Goal: Task Accomplishment & Management: Complete application form

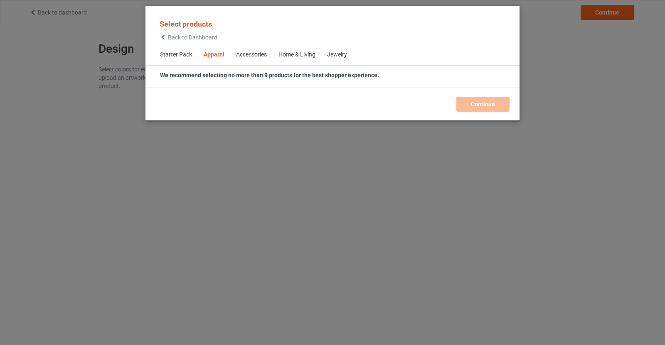
scroll to position [309, 0]
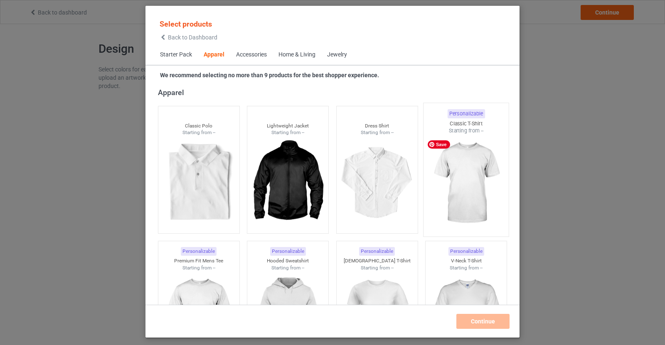
click at [502, 169] on div at bounding box center [465, 184] width 85 height 98
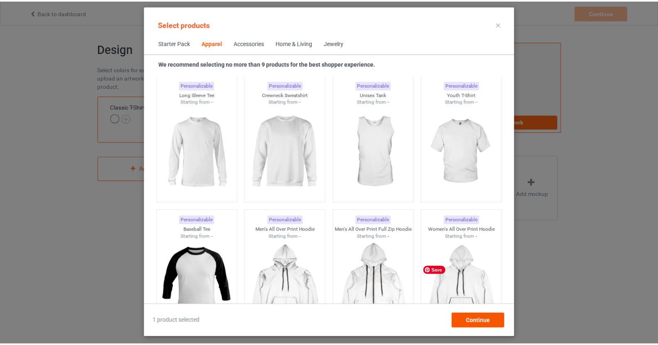
scroll to position [600, 0]
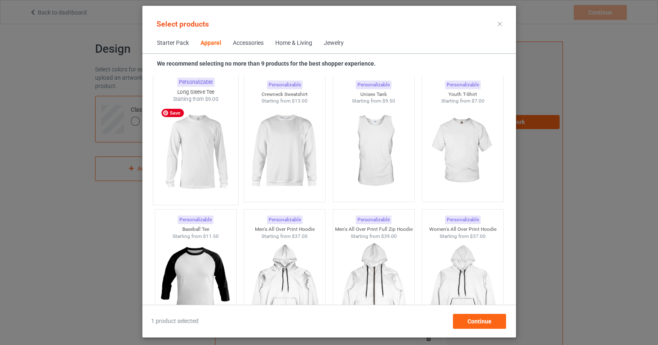
click at [205, 134] on img at bounding box center [196, 152] width 78 height 98
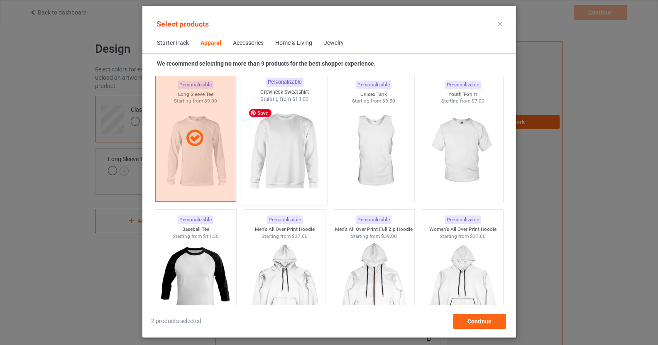
click at [268, 138] on img at bounding box center [285, 152] width 78 height 98
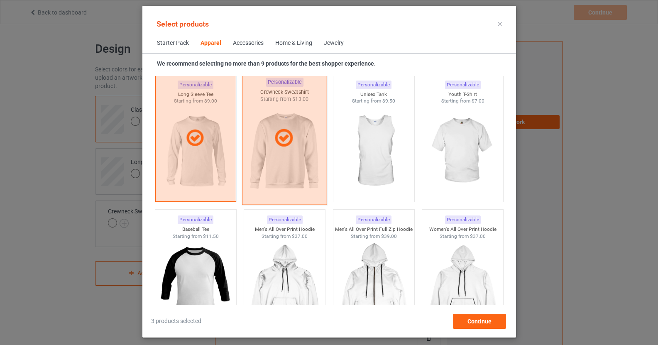
click at [282, 166] on div at bounding box center [284, 137] width 85 height 133
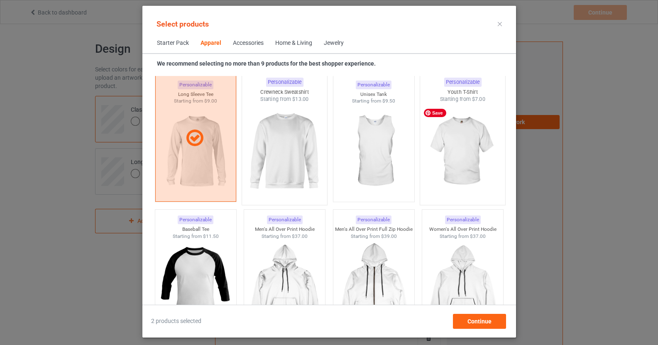
click at [473, 162] on img at bounding box center [463, 152] width 78 height 98
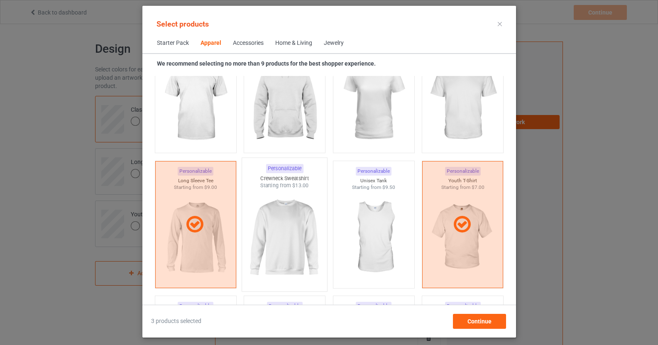
scroll to position [513, 0]
click at [283, 241] on img at bounding box center [285, 238] width 78 height 98
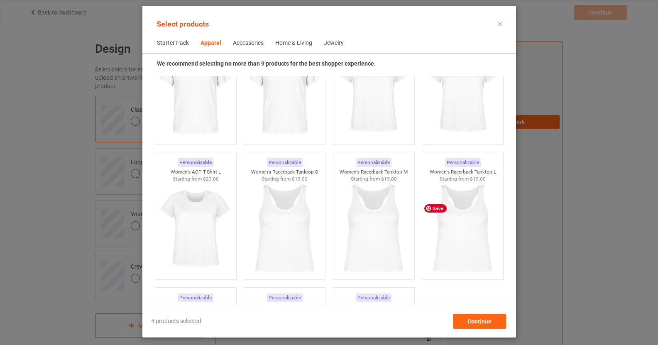
scroll to position [1469, 0]
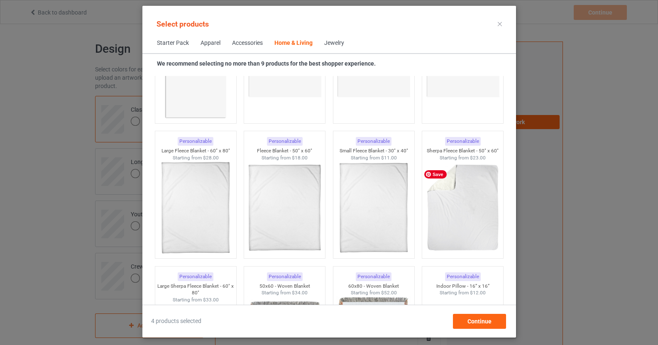
scroll to position [3981, 0]
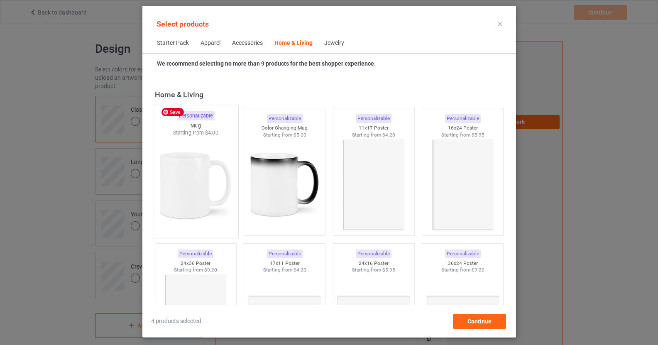
scroll to position [3732, 0]
click at [215, 176] on img at bounding box center [196, 187] width 78 height 98
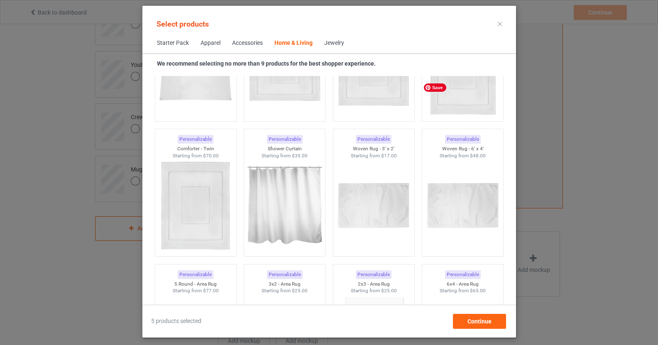
scroll to position [192, 0]
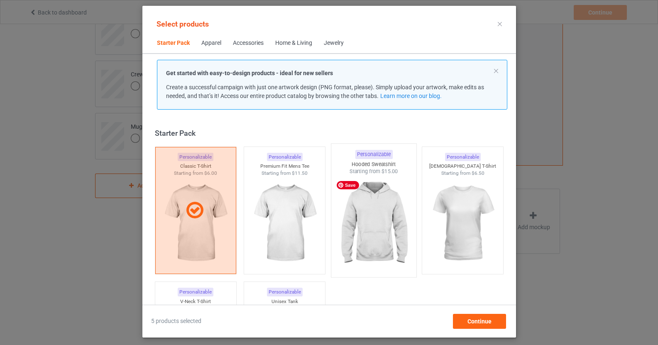
click at [376, 216] on img at bounding box center [374, 224] width 78 height 98
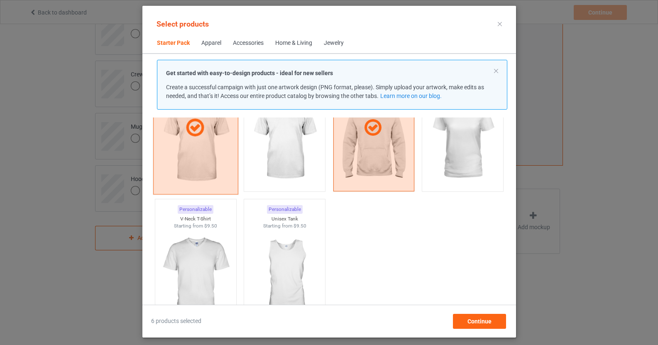
scroll to position [83, 0]
click at [309, 165] on img at bounding box center [285, 141] width 78 height 98
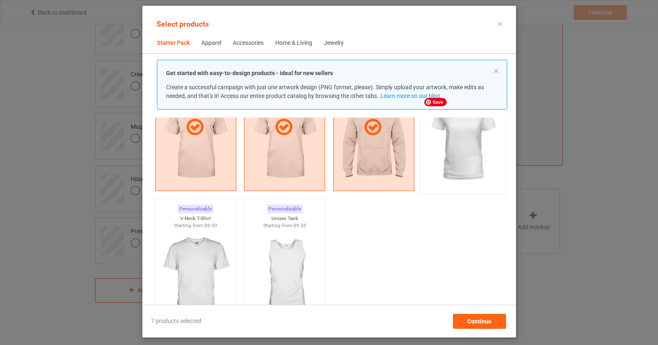
click at [495, 166] on img at bounding box center [463, 141] width 78 height 98
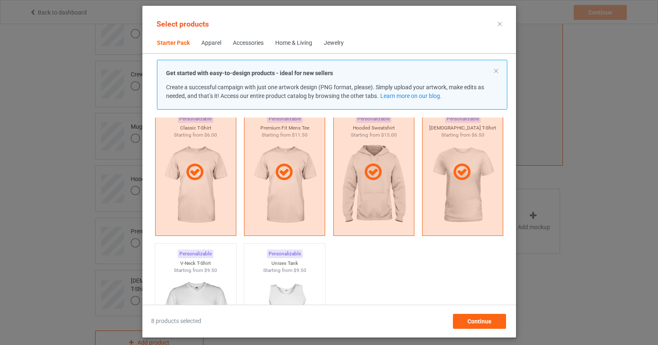
scroll to position [43, 0]
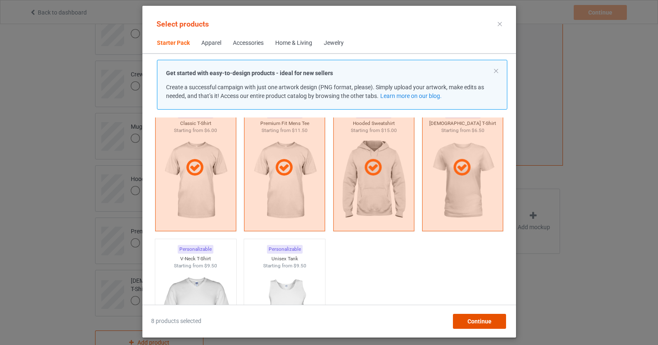
click at [483, 323] on span "Continue" at bounding box center [479, 321] width 24 height 7
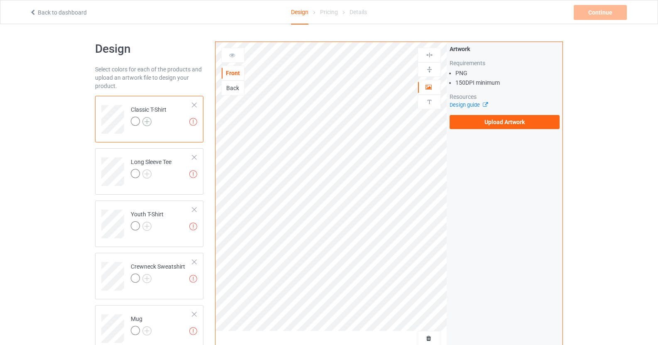
click at [144, 120] on img at bounding box center [146, 121] width 9 height 9
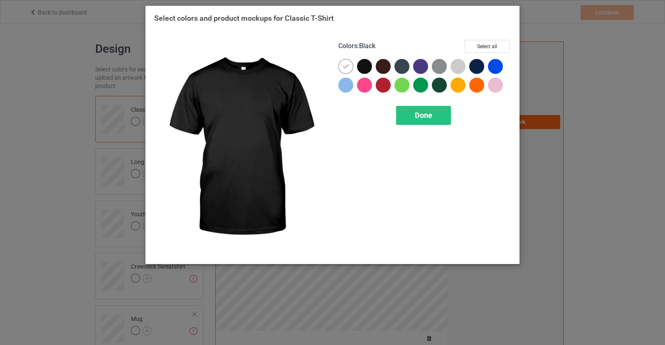
click at [363, 66] on div at bounding box center [364, 66] width 15 height 15
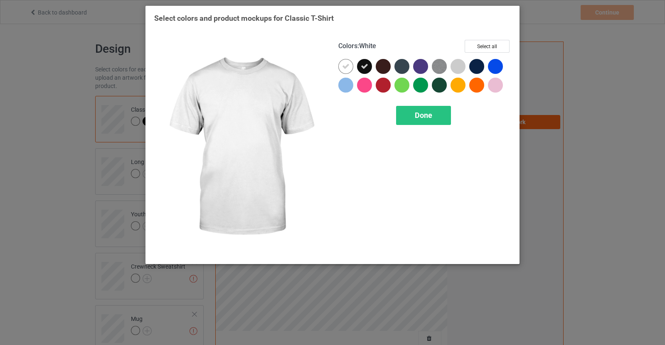
click at [341, 69] on div at bounding box center [345, 66] width 15 height 15
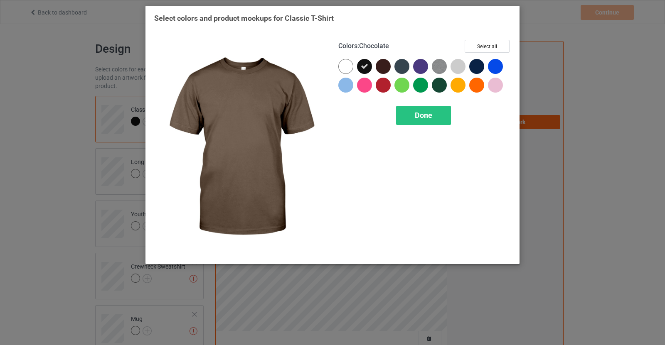
click at [381, 70] on div at bounding box center [383, 66] width 15 height 15
click at [403, 70] on div at bounding box center [401, 66] width 15 height 15
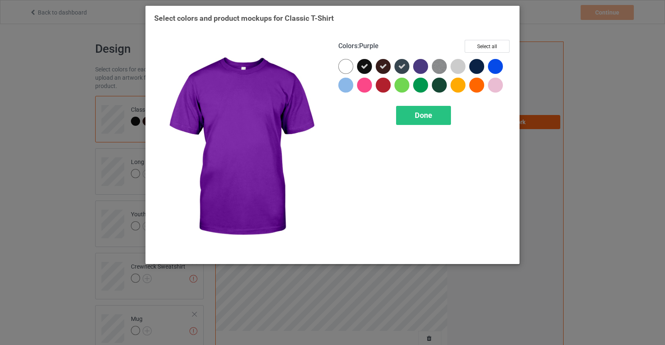
click at [424, 70] on div at bounding box center [420, 66] width 15 height 15
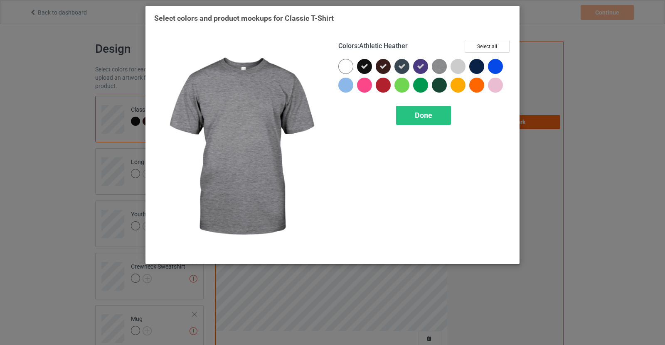
click at [444, 69] on img at bounding box center [439, 66] width 15 height 15
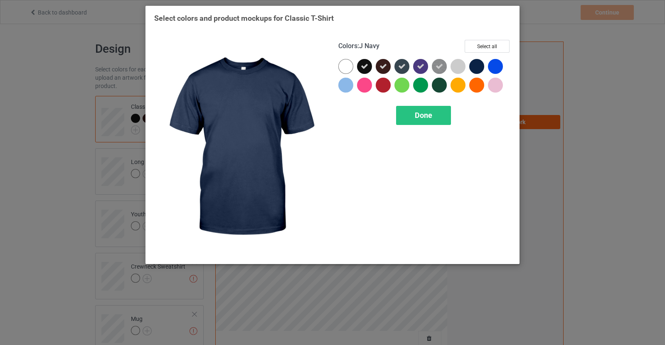
click at [486, 68] on div at bounding box center [478, 68] width 19 height 19
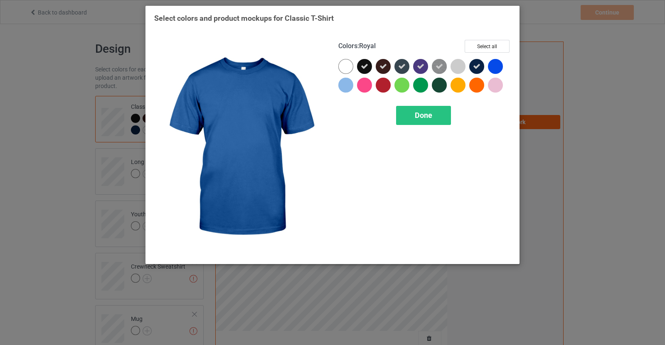
click at [489, 66] on div at bounding box center [495, 66] width 15 height 15
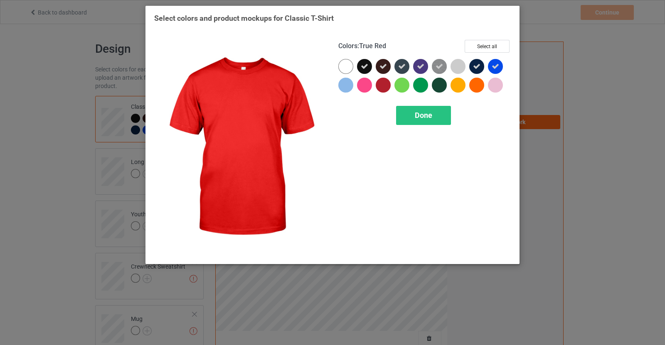
click at [381, 81] on div at bounding box center [383, 85] width 15 height 15
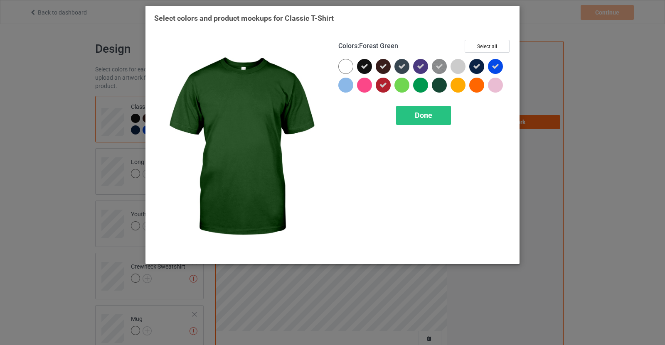
click at [437, 81] on div at bounding box center [439, 85] width 15 height 15
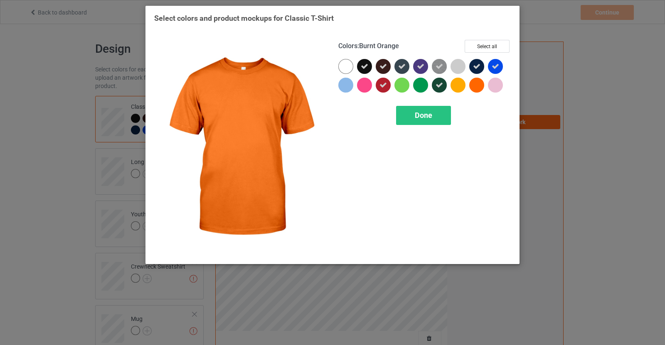
click at [479, 86] on div at bounding box center [476, 85] width 15 height 15
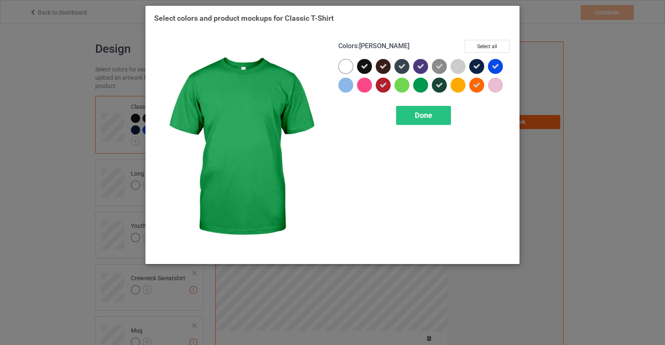
click at [421, 86] on div at bounding box center [420, 85] width 15 height 15
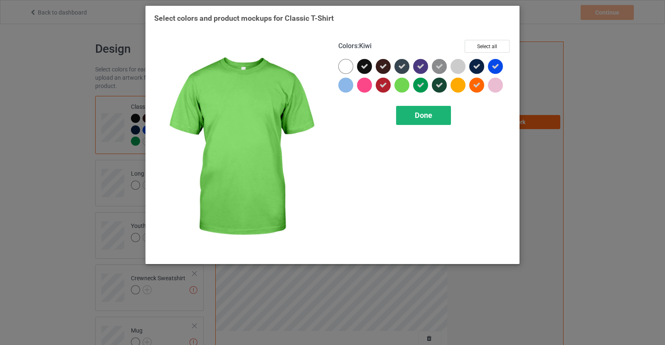
click at [430, 113] on span "Done" at bounding box center [423, 115] width 17 height 9
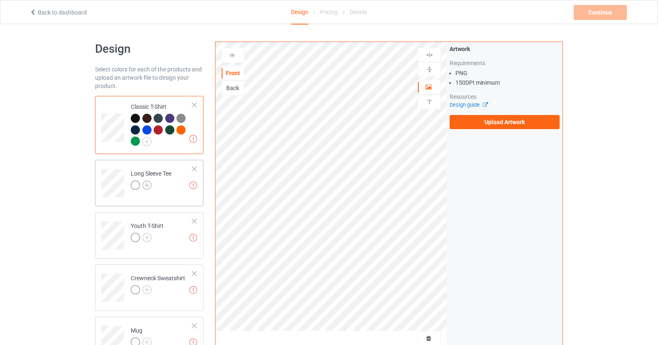
click at [148, 184] on img at bounding box center [146, 185] width 9 height 9
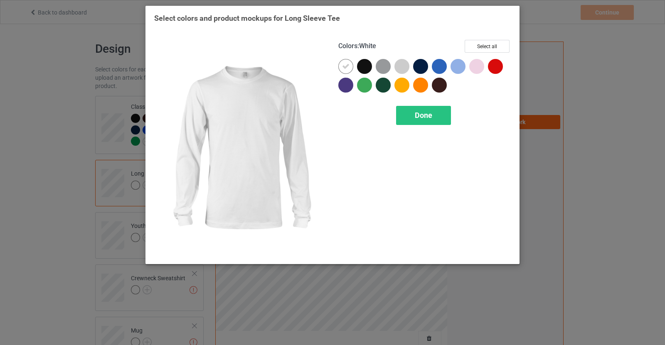
click at [340, 68] on div at bounding box center [345, 66] width 15 height 15
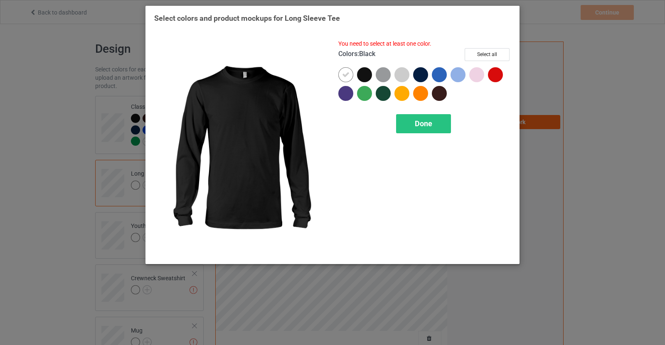
click at [366, 74] on div at bounding box center [364, 74] width 15 height 15
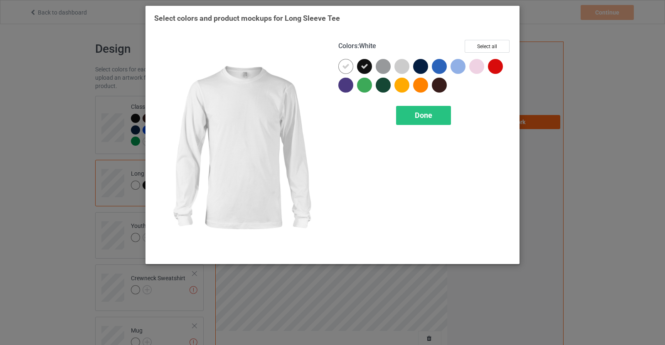
drag, startPoint x: 348, startPoint y: 64, endPoint x: 354, endPoint y: 64, distance: 6.2
click at [347, 64] on icon at bounding box center [345, 66] width 7 height 7
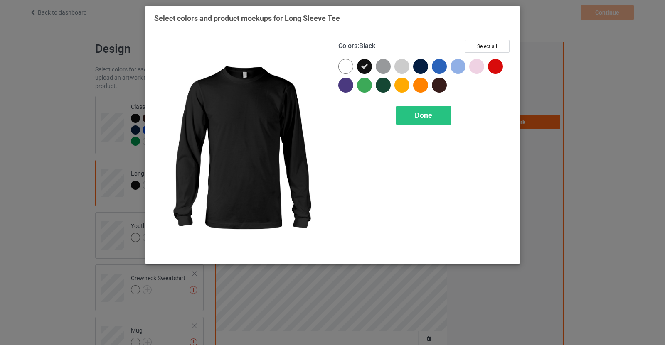
click at [377, 67] on div at bounding box center [383, 66] width 15 height 15
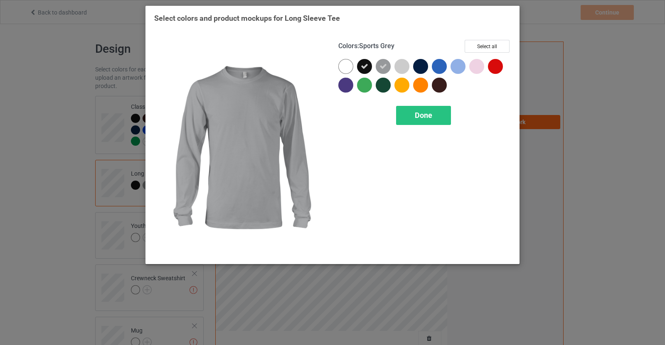
drag, startPoint x: 385, startPoint y: 71, endPoint x: 406, endPoint y: 71, distance: 21.2
click at [385, 71] on div at bounding box center [383, 66] width 15 height 15
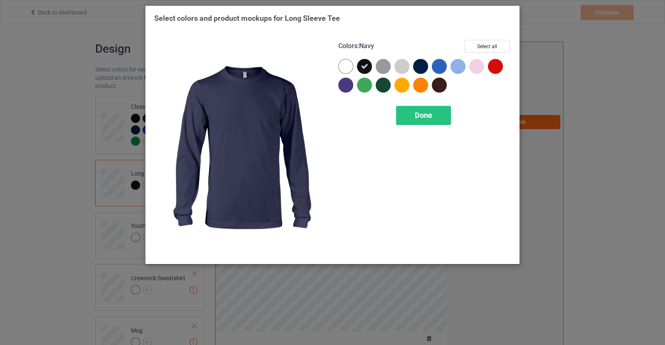
click at [422, 71] on div at bounding box center [420, 66] width 15 height 15
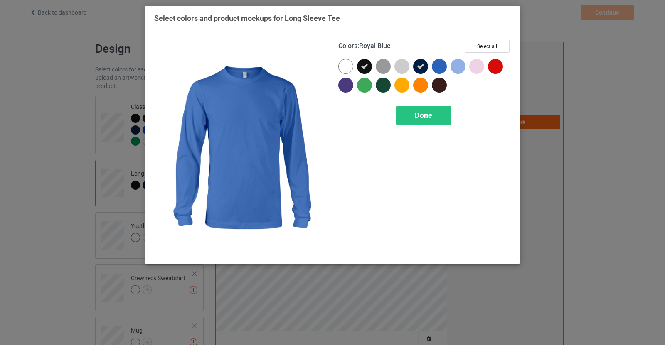
click at [440, 69] on div at bounding box center [439, 66] width 15 height 15
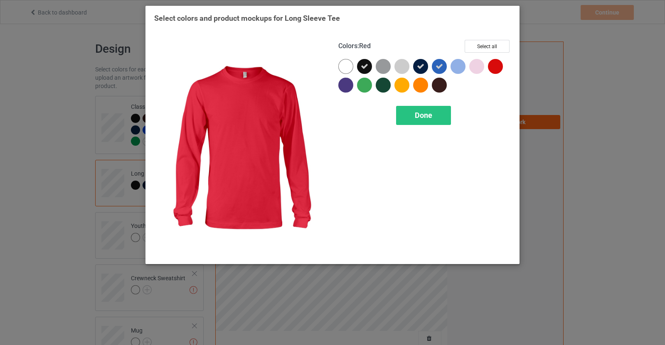
click at [497, 66] on div at bounding box center [495, 66] width 15 height 15
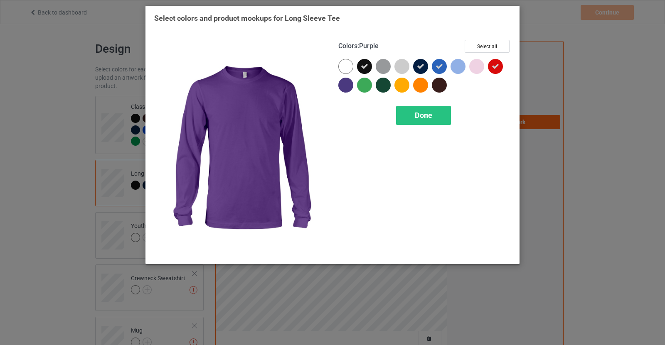
click at [346, 83] on div at bounding box center [345, 85] width 15 height 15
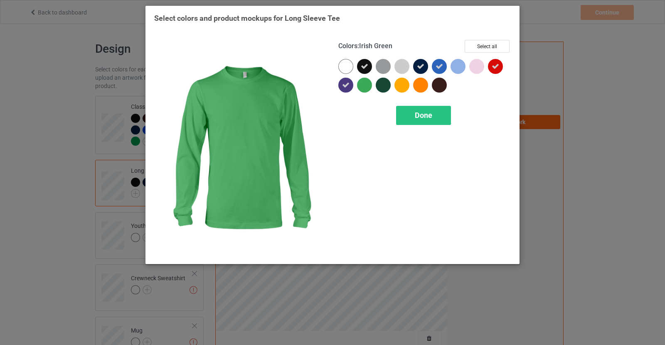
click at [370, 84] on div at bounding box center [364, 85] width 15 height 15
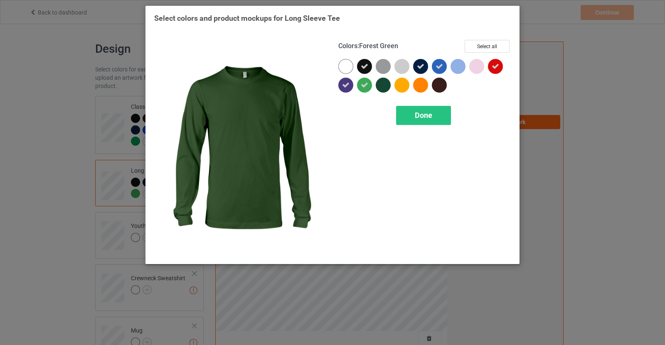
click at [387, 86] on div at bounding box center [383, 85] width 15 height 15
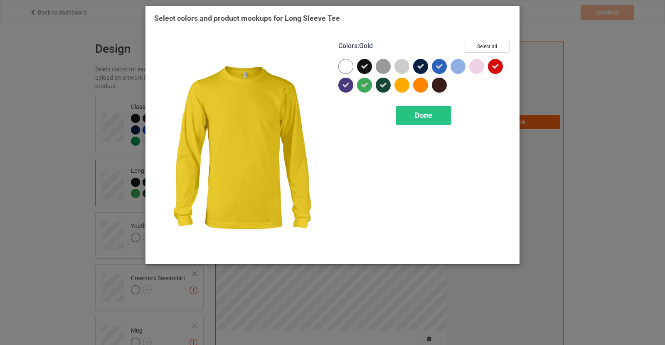
click at [424, 88] on div at bounding box center [420, 85] width 15 height 15
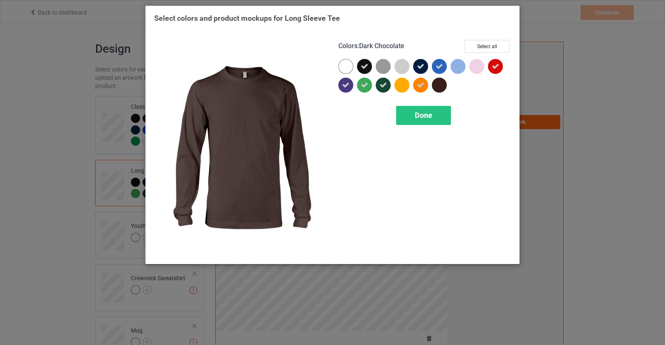
click at [440, 88] on div at bounding box center [439, 85] width 15 height 15
click at [442, 114] on div "Done" at bounding box center [423, 115] width 55 height 19
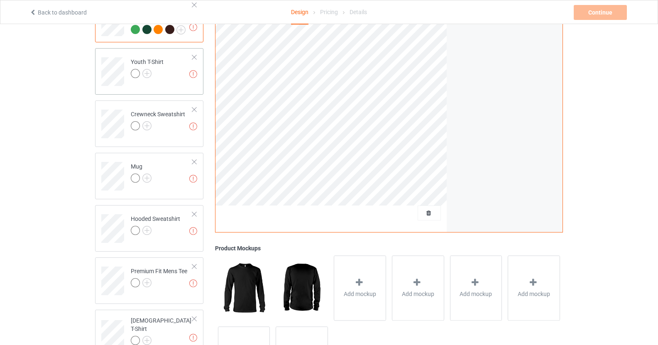
scroll to position [165, 0]
click at [144, 74] on img at bounding box center [146, 73] width 9 height 9
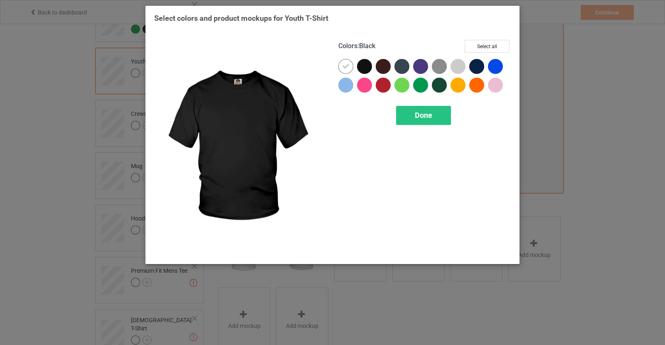
click at [363, 68] on div at bounding box center [364, 66] width 15 height 15
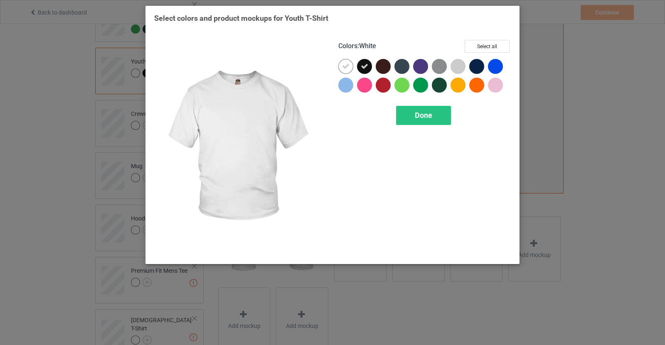
click at [343, 68] on icon at bounding box center [345, 66] width 7 height 7
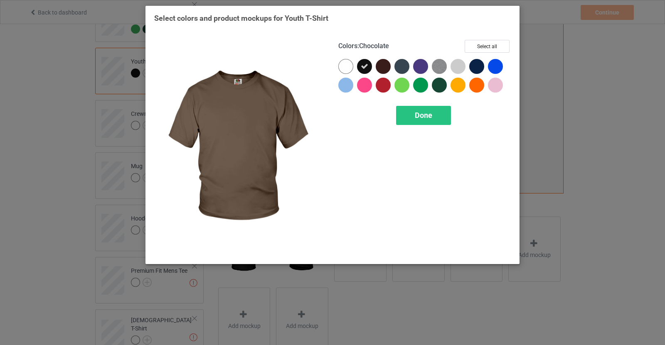
click at [383, 68] on div at bounding box center [383, 66] width 15 height 15
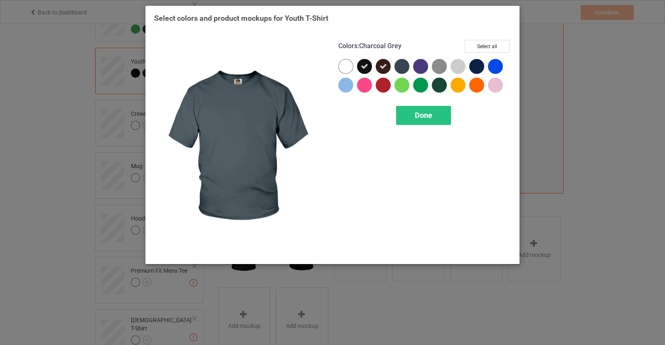
click at [407, 67] on div at bounding box center [401, 66] width 15 height 15
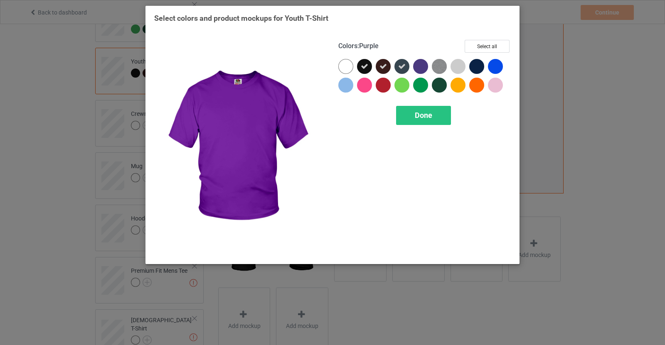
click at [425, 66] on div at bounding box center [420, 66] width 15 height 15
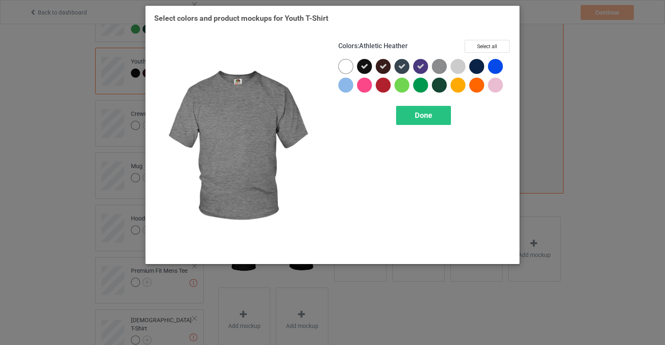
click at [444, 65] on img at bounding box center [439, 66] width 15 height 15
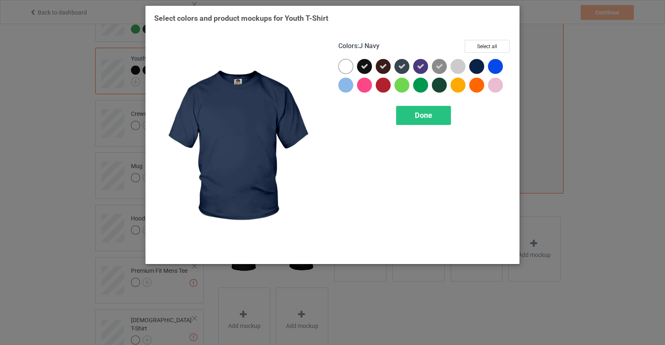
click at [476, 69] on div at bounding box center [476, 66] width 15 height 15
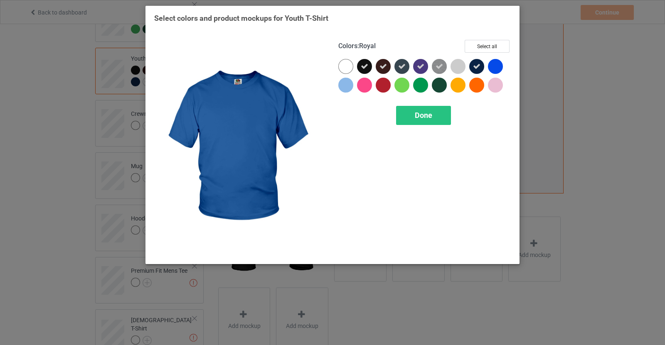
click at [499, 66] on div at bounding box center [495, 66] width 15 height 15
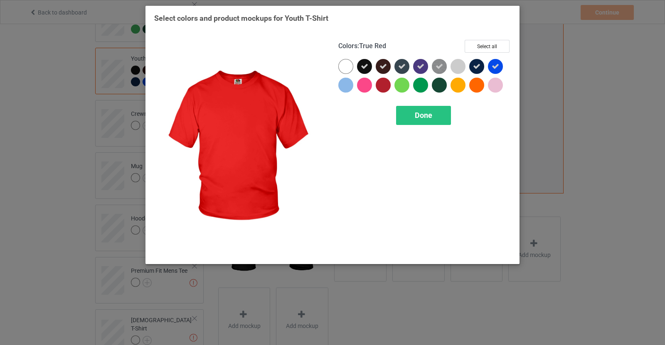
click at [382, 85] on div at bounding box center [383, 85] width 15 height 15
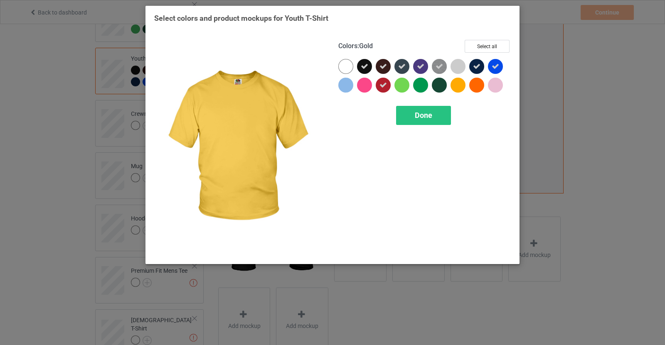
click at [457, 86] on div at bounding box center [457, 85] width 15 height 15
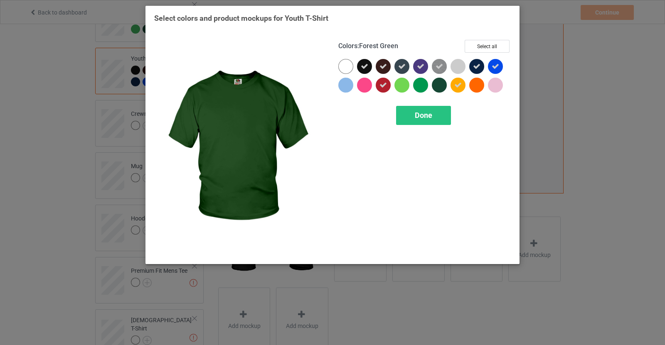
click at [445, 86] on div at bounding box center [439, 85] width 15 height 15
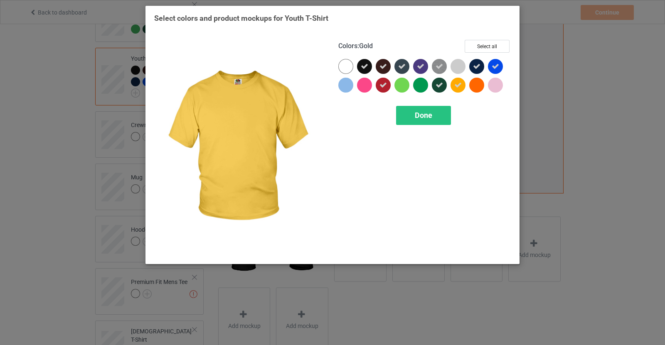
click at [457, 83] on icon at bounding box center [457, 84] width 7 height 7
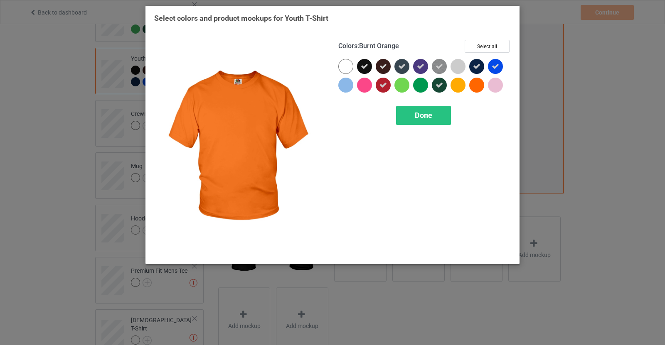
click at [471, 83] on div at bounding box center [476, 85] width 15 height 15
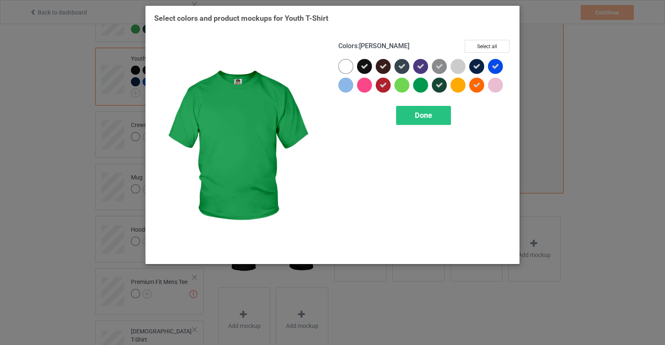
click at [417, 86] on div at bounding box center [420, 85] width 15 height 15
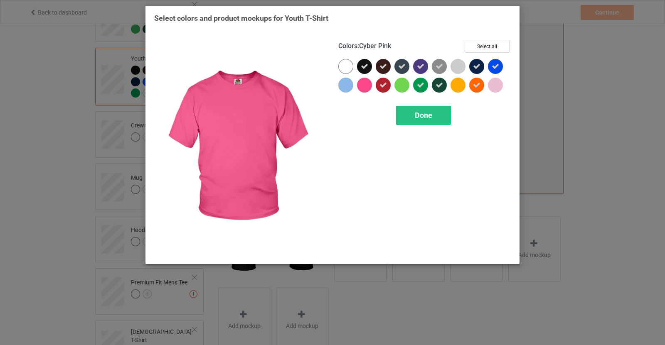
click at [361, 85] on div at bounding box center [364, 85] width 15 height 15
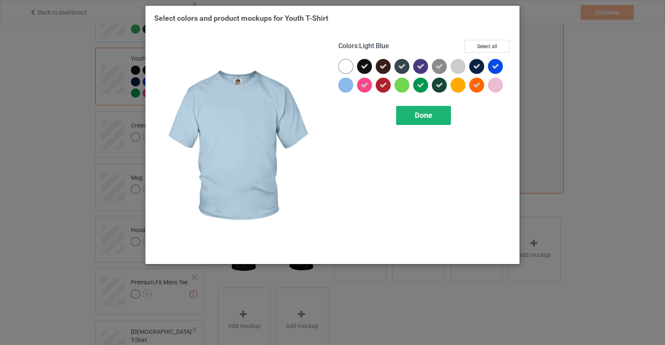
click at [427, 115] on span "Done" at bounding box center [423, 115] width 17 height 9
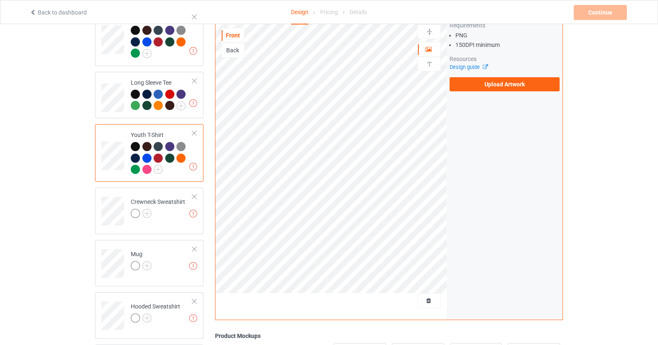
scroll to position [86, 0]
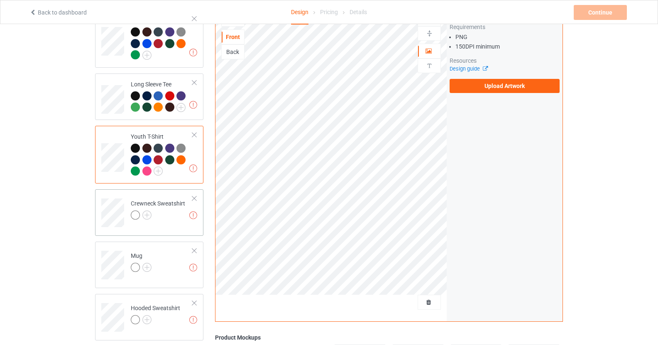
click at [152, 215] on div at bounding box center [158, 217] width 54 height 12
click at [150, 215] on img at bounding box center [146, 215] width 9 height 9
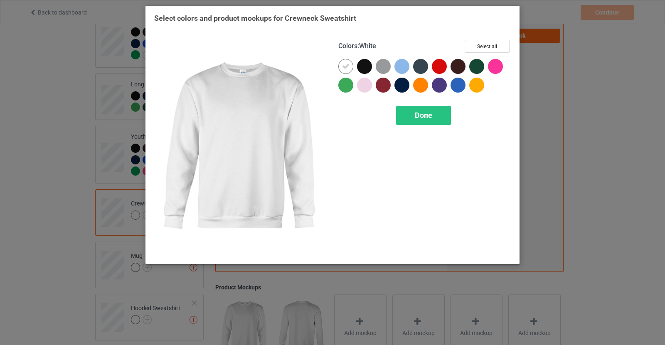
click at [345, 66] on icon at bounding box center [345, 66] width 7 height 7
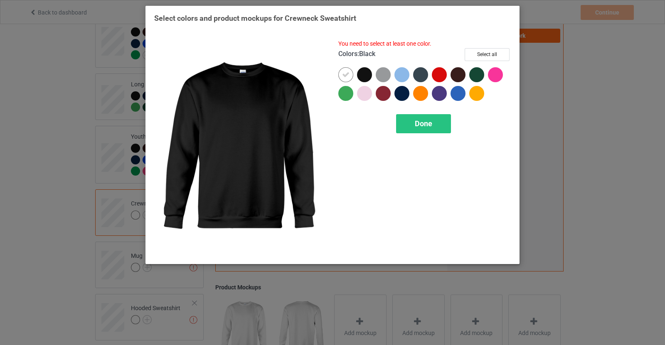
click at [361, 68] on div at bounding box center [364, 74] width 15 height 15
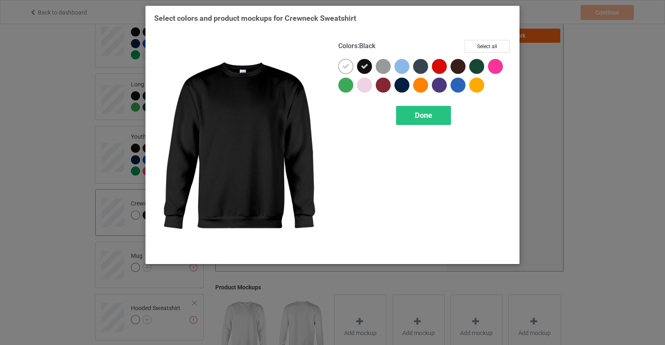
click at [358, 64] on div at bounding box center [364, 66] width 15 height 15
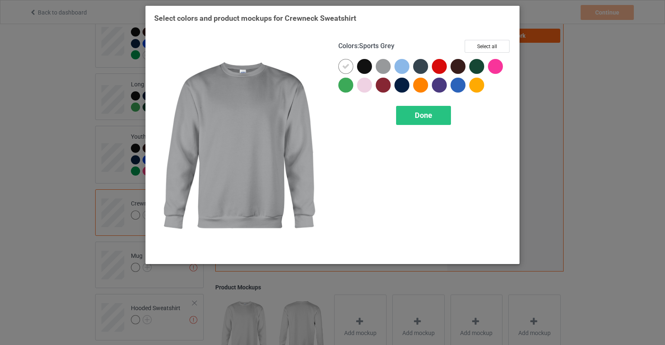
click at [385, 65] on div at bounding box center [383, 66] width 15 height 15
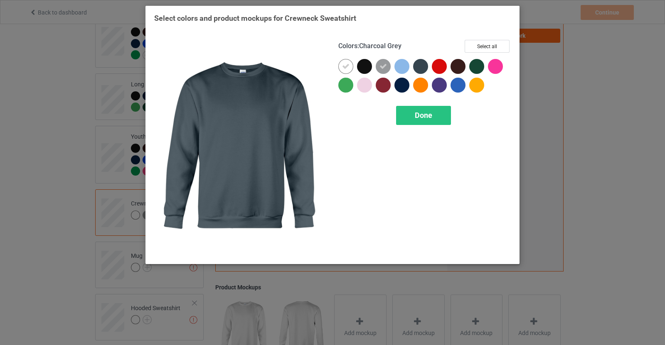
click at [416, 64] on div at bounding box center [420, 66] width 15 height 15
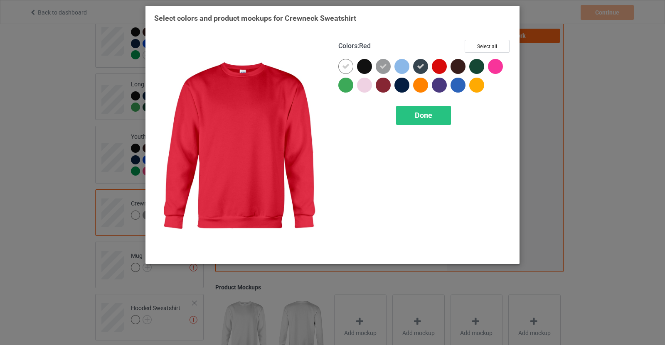
click at [445, 66] on div at bounding box center [439, 66] width 15 height 15
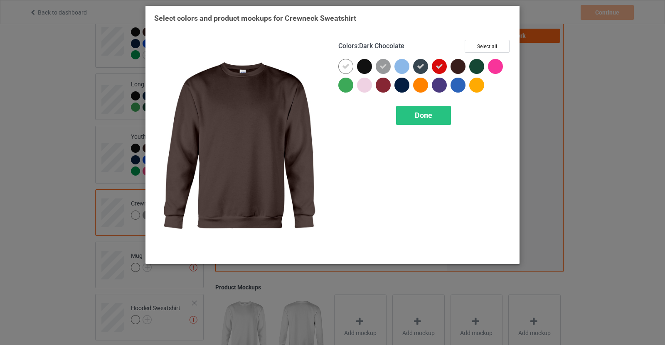
click at [457, 67] on div at bounding box center [457, 66] width 15 height 15
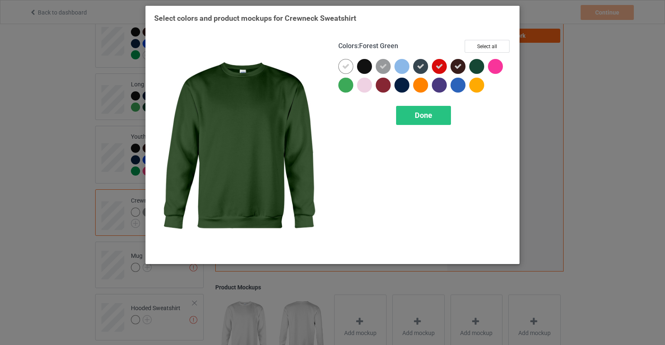
click at [473, 65] on div at bounding box center [476, 66] width 15 height 15
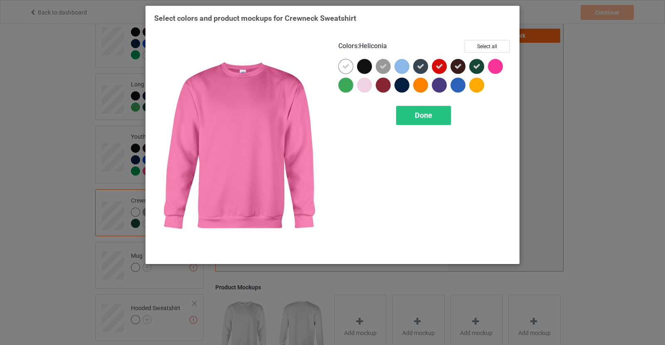
click at [494, 65] on div at bounding box center [495, 66] width 15 height 15
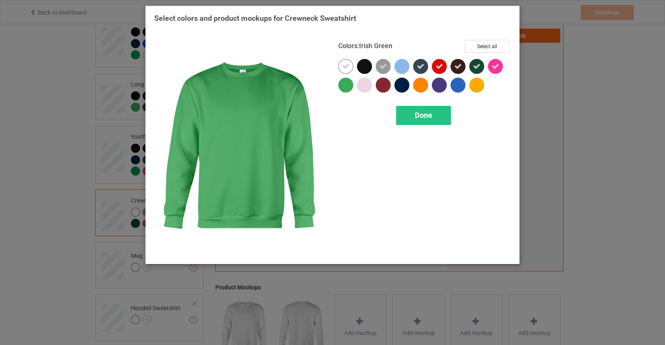
click at [354, 84] on div at bounding box center [347, 87] width 19 height 19
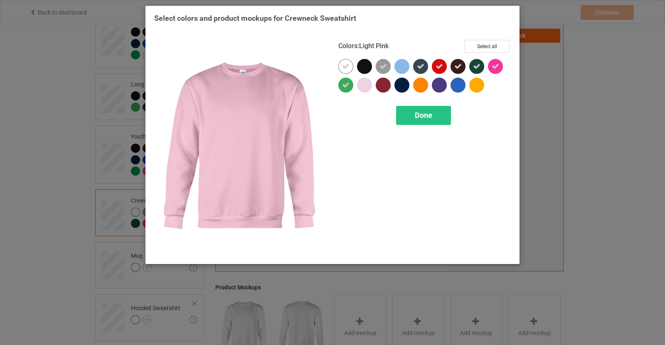
click at [367, 84] on div at bounding box center [364, 85] width 15 height 15
click at [377, 84] on div at bounding box center [383, 85] width 15 height 15
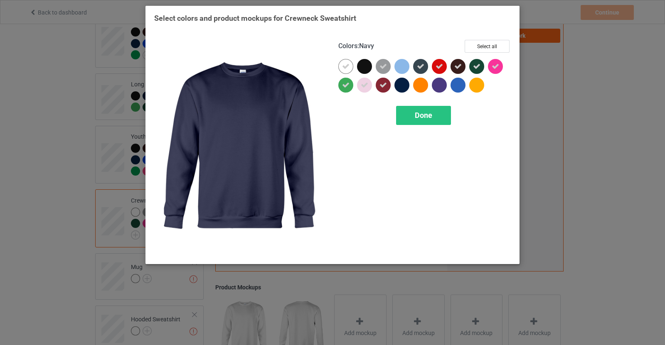
click at [406, 84] on div at bounding box center [401, 85] width 15 height 15
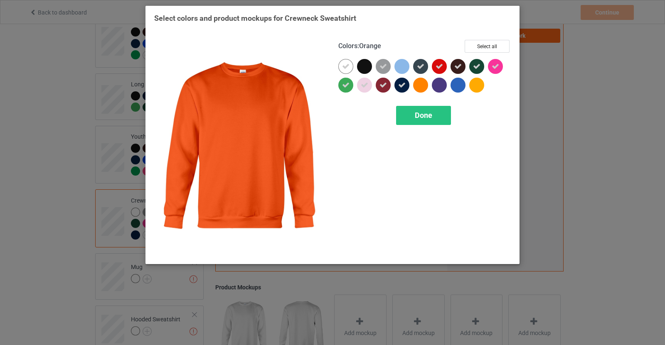
click at [419, 84] on div at bounding box center [420, 85] width 15 height 15
click at [442, 84] on div at bounding box center [439, 85] width 15 height 15
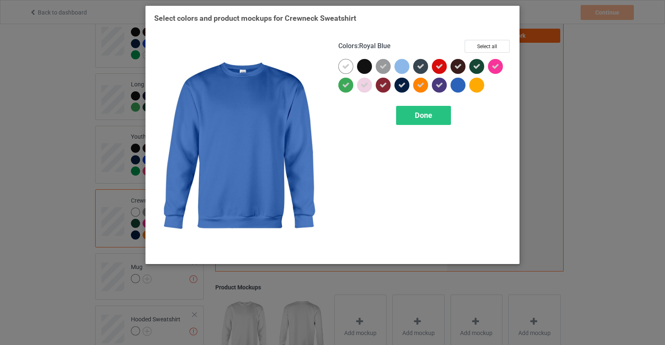
click at [454, 90] on div at bounding box center [457, 85] width 15 height 15
click at [444, 118] on div "Done" at bounding box center [423, 115] width 55 height 19
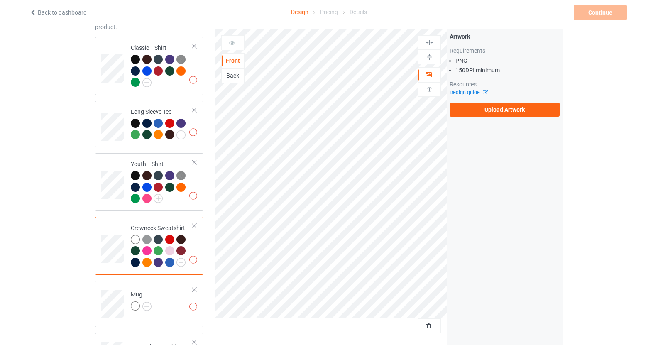
scroll to position [59, 0]
click at [181, 265] on img at bounding box center [181, 262] width 9 height 9
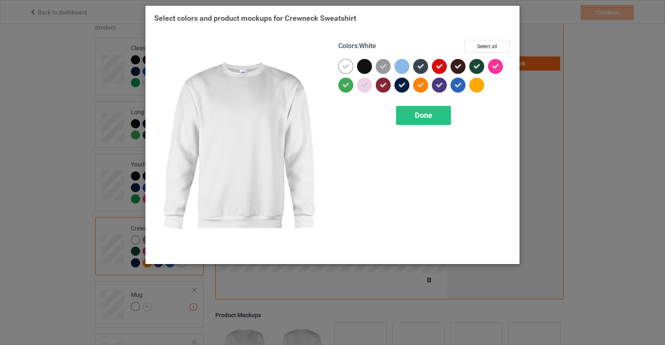
click at [346, 67] on icon at bounding box center [345, 66] width 7 height 7
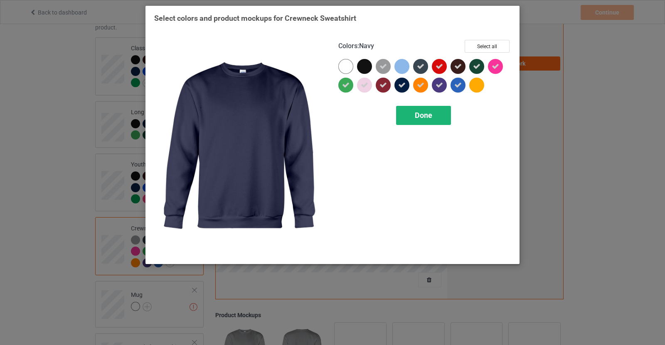
click at [438, 118] on div "Done" at bounding box center [423, 115] width 55 height 19
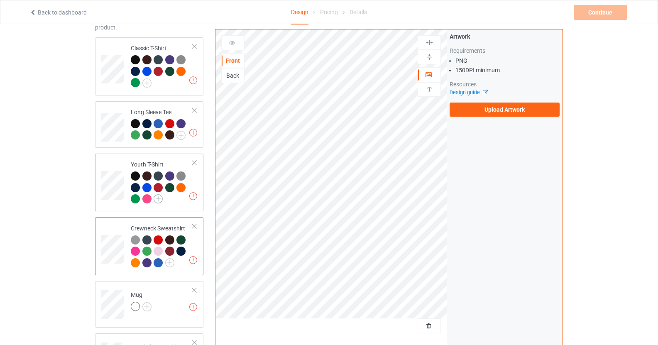
click at [159, 195] on img at bounding box center [158, 198] width 9 height 9
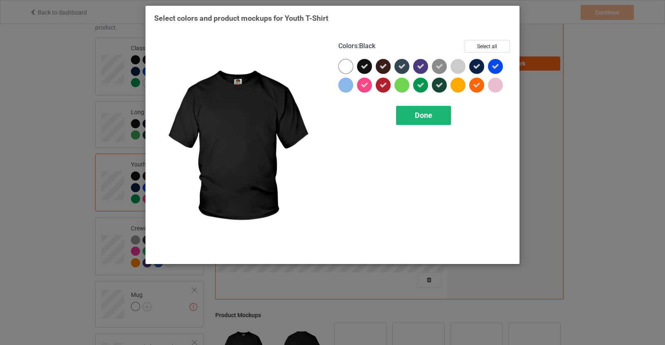
click at [421, 116] on span "Done" at bounding box center [423, 115] width 17 height 9
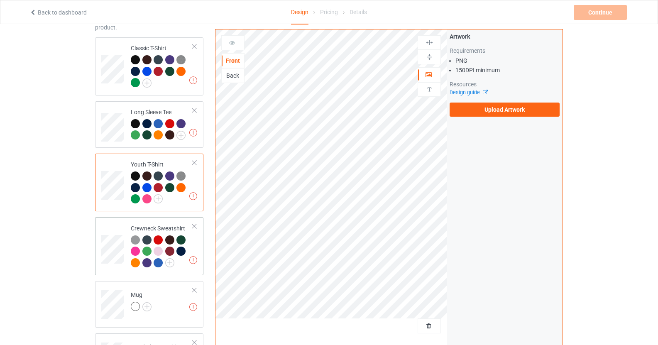
click at [165, 261] on div at bounding box center [160, 264] width 12 height 12
click at [174, 261] on img at bounding box center [169, 262] width 9 height 9
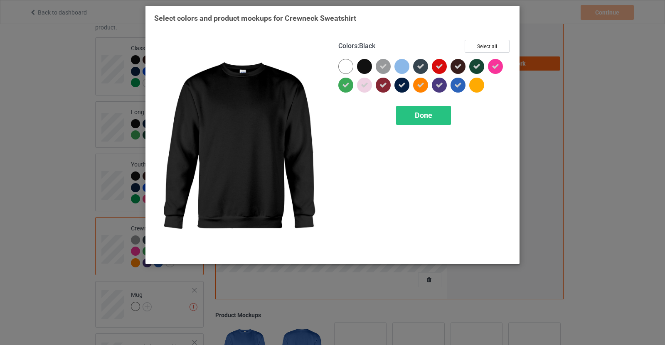
click at [366, 65] on div at bounding box center [364, 66] width 15 height 15
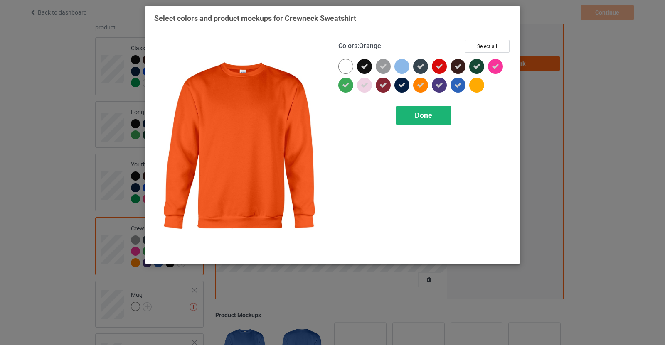
click at [426, 115] on span "Done" at bounding box center [423, 115] width 17 height 9
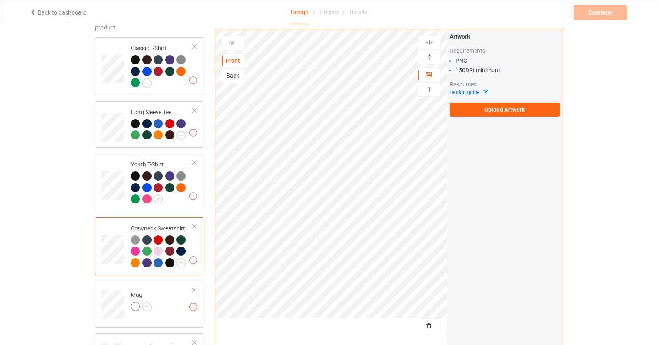
click at [169, 260] on div at bounding box center [169, 262] width 9 height 9
click at [180, 263] on img at bounding box center [181, 262] width 9 height 9
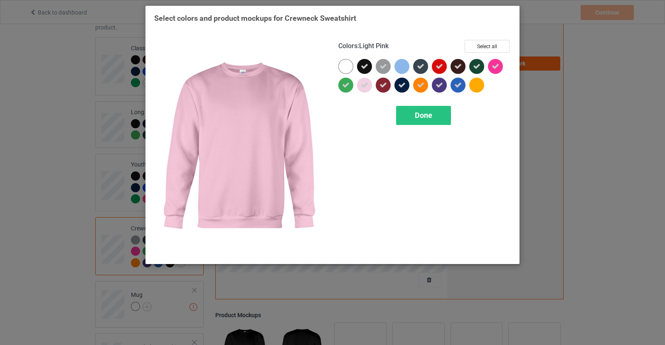
click at [358, 83] on div at bounding box center [364, 85] width 15 height 15
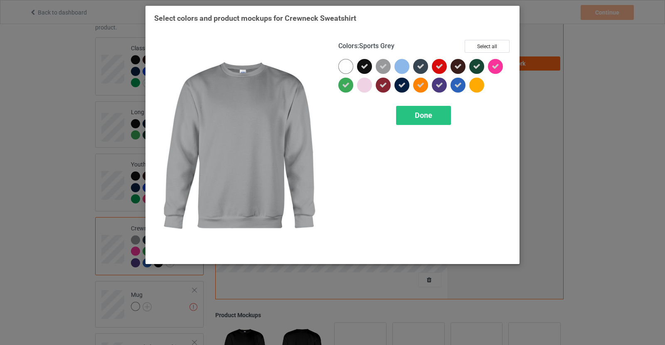
click at [385, 65] on icon at bounding box center [382, 66] width 7 height 7
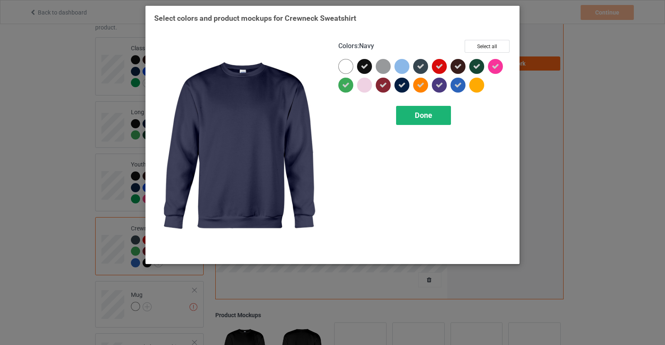
click at [425, 117] on span "Done" at bounding box center [423, 115] width 17 height 9
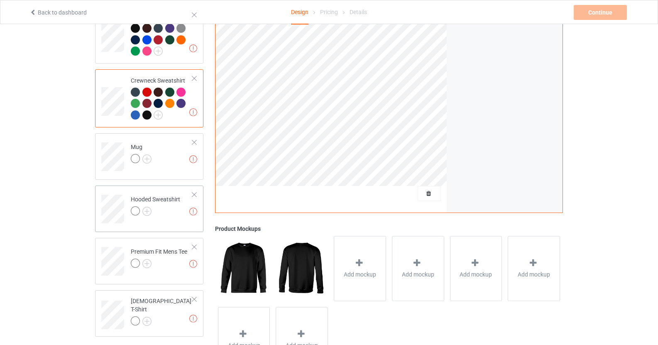
scroll to position [207, 0]
click at [147, 157] on img at bounding box center [146, 158] width 9 height 9
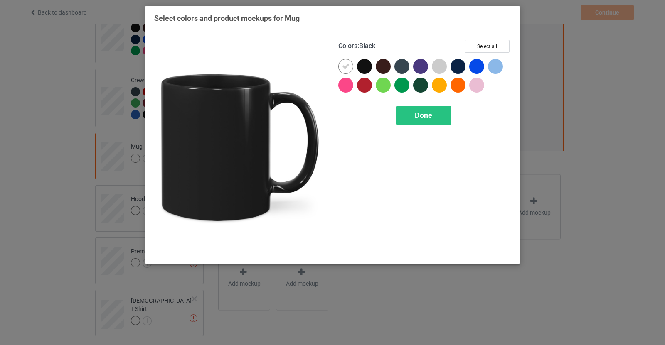
click at [365, 66] on div at bounding box center [364, 66] width 15 height 15
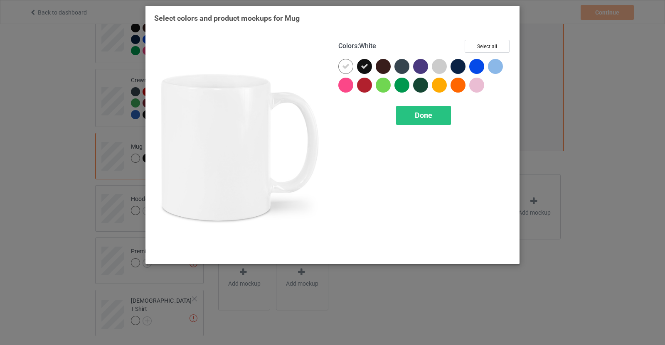
click at [342, 66] on icon at bounding box center [345, 66] width 7 height 7
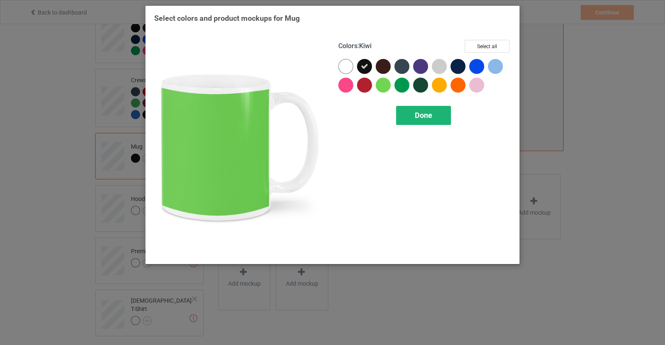
click at [413, 117] on div "Done" at bounding box center [423, 115] width 55 height 19
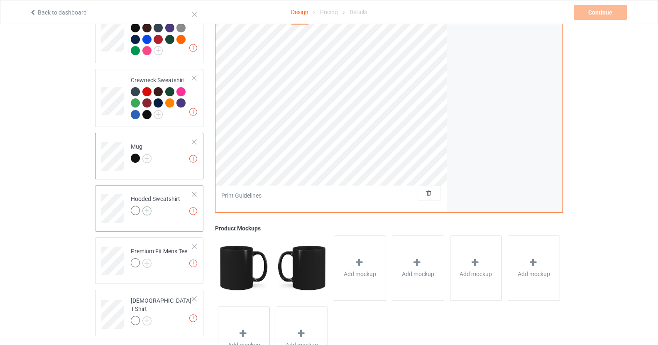
click at [146, 210] on img at bounding box center [146, 210] width 9 height 9
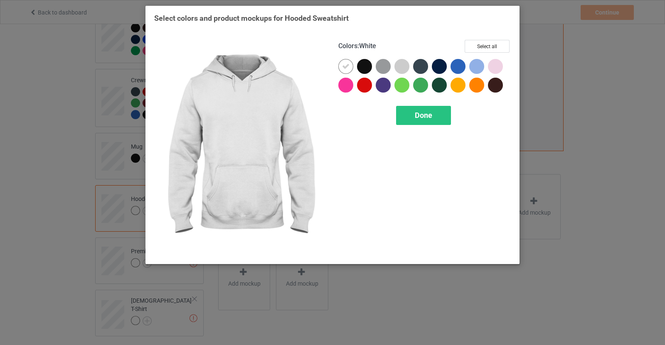
click at [351, 68] on div at bounding box center [345, 66] width 15 height 15
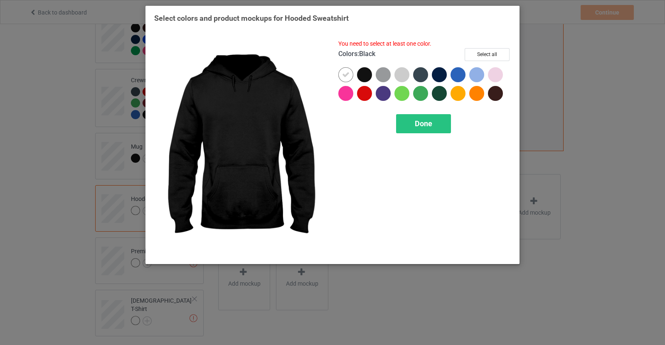
click at [366, 76] on div at bounding box center [364, 74] width 15 height 15
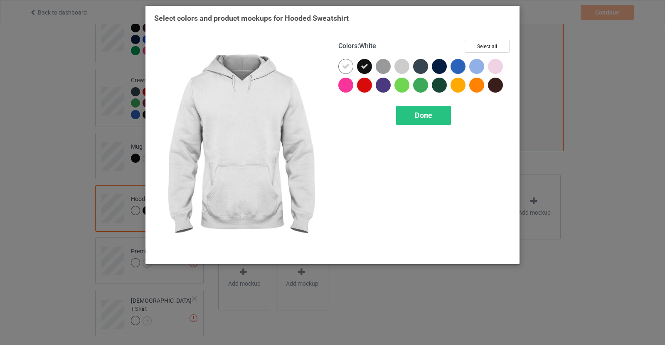
click at [348, 71] on div at bounding box center [345, 66] width 15 height 15
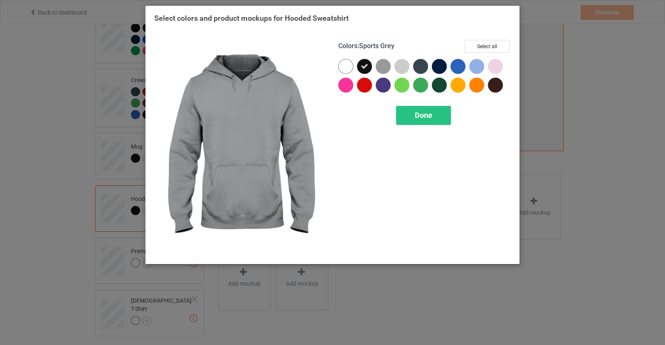
click at [378, 69] on div at bounding box center [383, 66] width 15 height 15
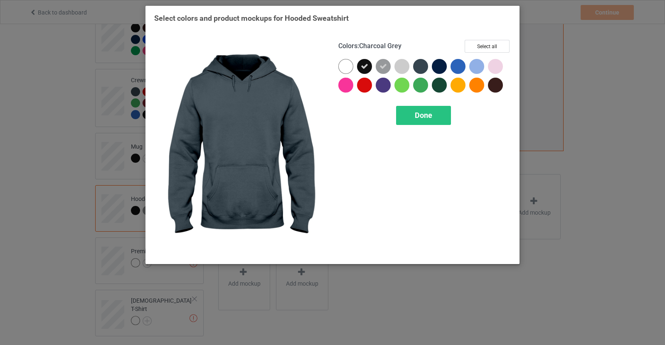
click at [413, 67] on div at bounding box center [420, 66] width 15 height 15
click at [424, 70] on div at bounding box center [420, 66] width 15 height 15
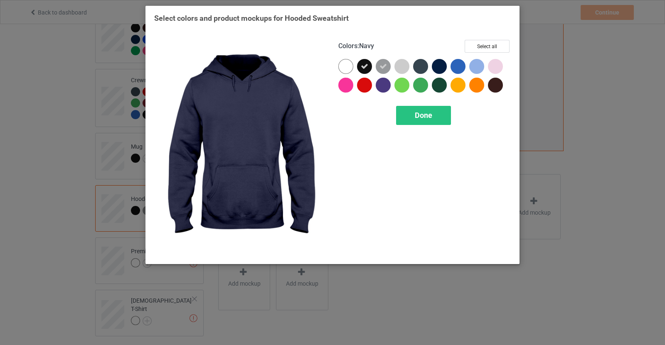
click at [441, 64] on div at bounding box center [439, 66] width 15 height 15
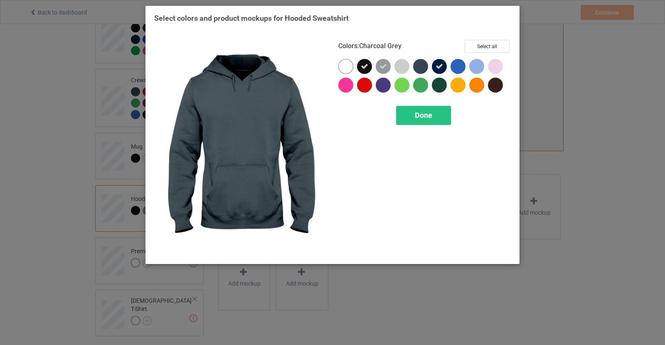
drag, startPoint x: 420, startPoint y: 66, endPoint x: 446, endPoint y: 67, distance: 26.2
click at [420, 66] on div at bounding box center [420, 66] width 15 height 15
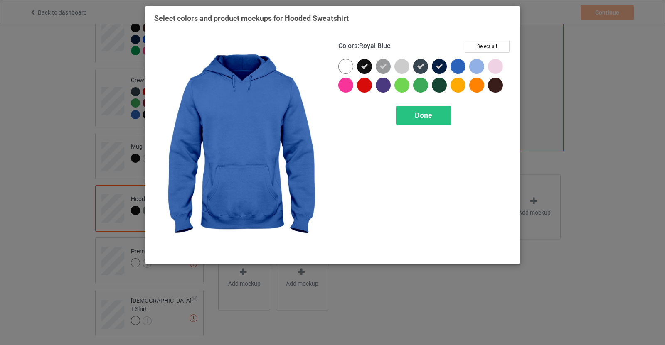
click at [457, 66] on div at bounding box center [457, 66] width 15 height 15
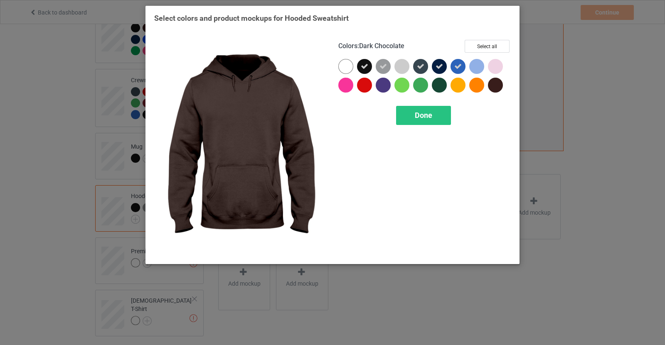
click at [496, 83] on div at bounding box center [495, 85] width 15 height 15
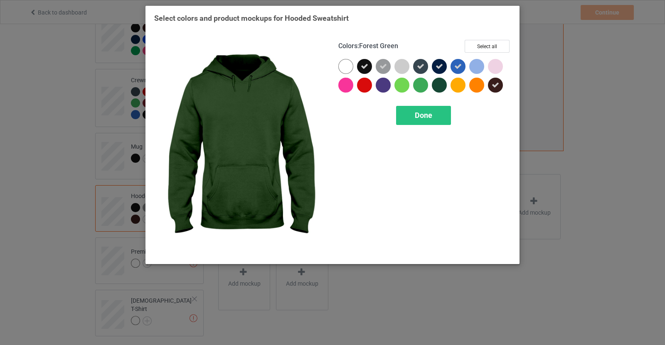
click at [442, 84] on div at bounding box center [439, 85] width 15 height 15
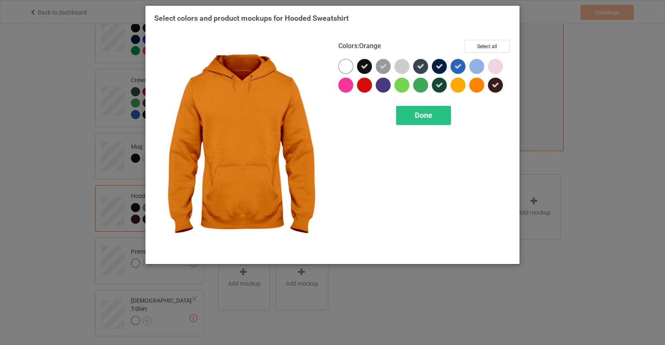
drag, startPoint x: 475, startPoint y: 84, endPoint x: 453, endPoint y: 89, distance: 23.0
click at [474, 84] on div at bounding box center [476, 85] width 15 height 15
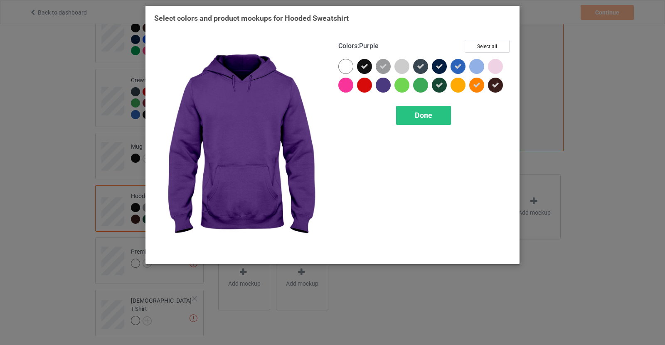
click at [387, 86] on div at bounding box center [383, 85] width 15 height 15
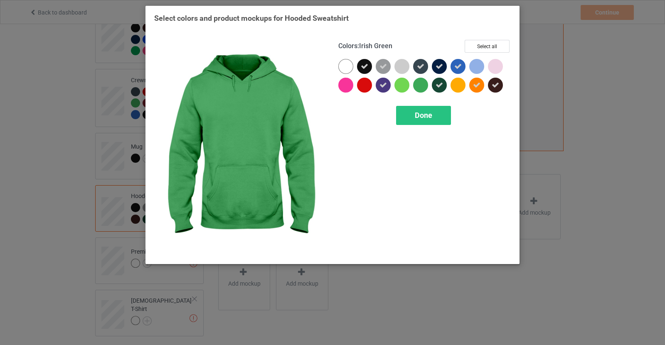
click at [430, 86] on div at bounding box center [422, 87] width 19 height 19
click at [422, 88] on icon at bounding box center [420, 84] width 7 height 7
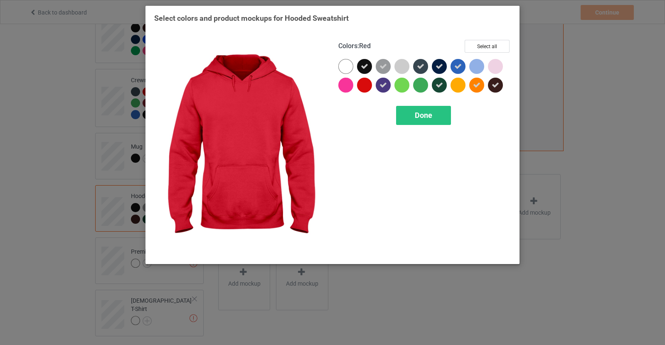
click at [359, 84] on div at bounding box center [364, 85] width 15 height 15
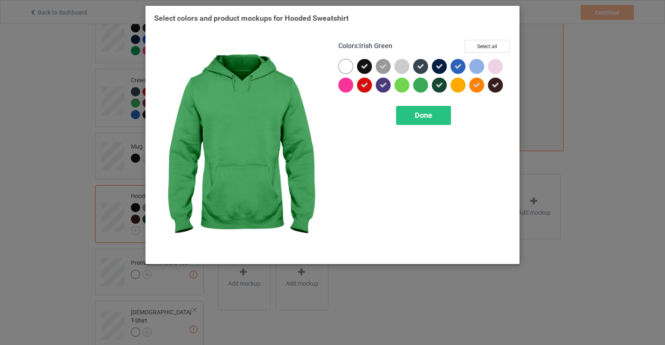
drag, startPoint x: 422, startPoint y: 85, endPoint x: 400, endPoint y: 86, distance: 22.1
click at [422, 85] on div at bounding box center [420, 85] width 15 height 15
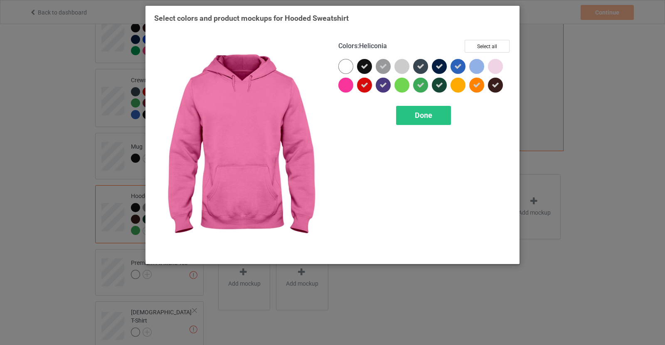
click at [349, 87] on div at bounding box center [345, 85] width 15 height 15
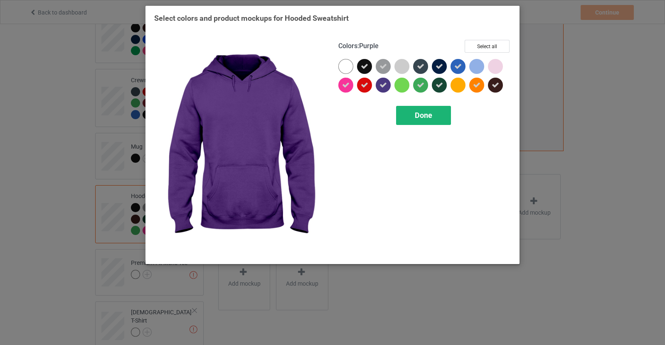
click at [430, 116] on span "Done" at bounding box center [423, 115] width 17 height 9
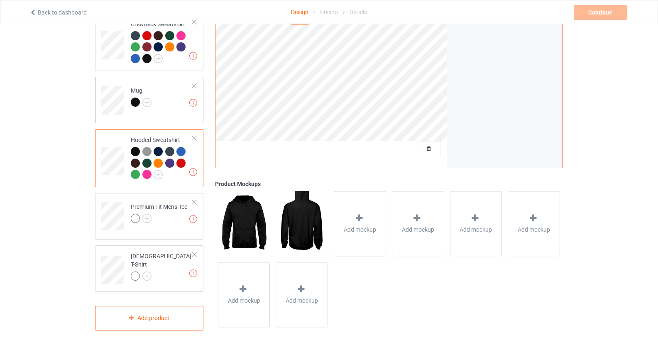
scroll to position [265, 0]
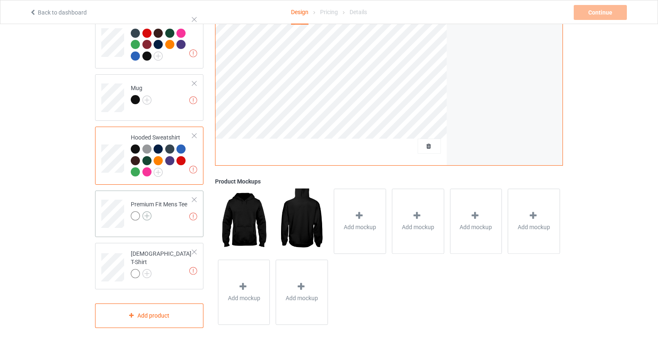
click at [145, 219] on img at bounding box center [146, 215] width 9 height 9
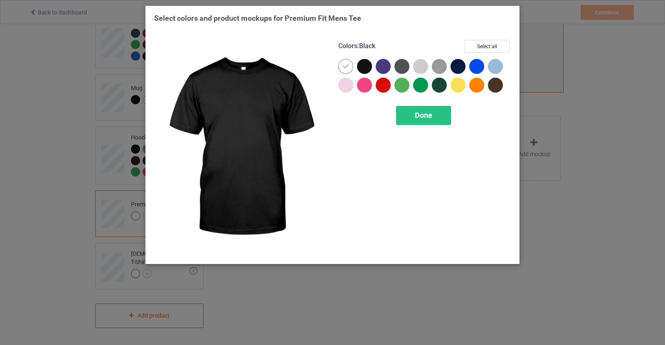
click at [365, 65] on div at bounding box center [364, 66] width 15 height 15
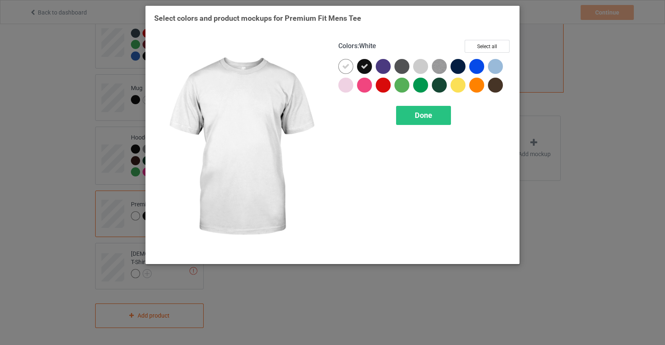
click at [348, 66] on icon at bounding box center [345, 66] width 7 height 7
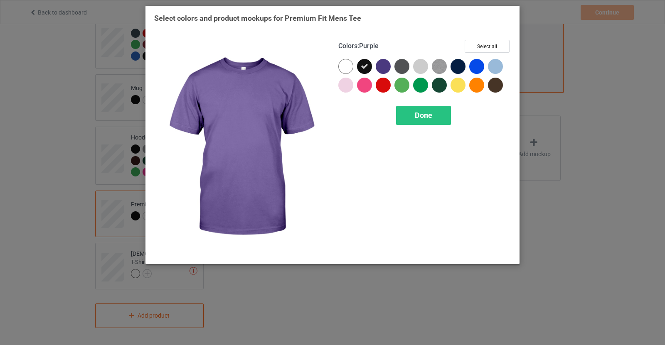
click at [381, 66] on div at bounding box center [383, 66] width 15 height 15
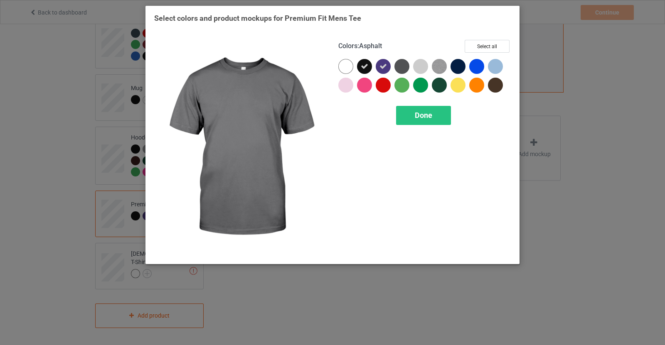
click at [405, 69] on div at bounding box center [401, 66] width 15 height 15
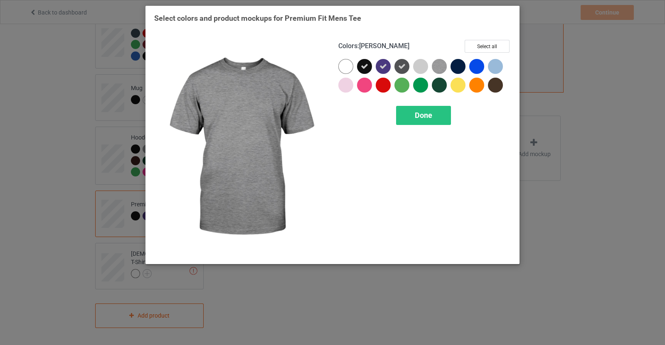
click at [439, 66] on img at bounding box center [439, 66] width 15 height 15
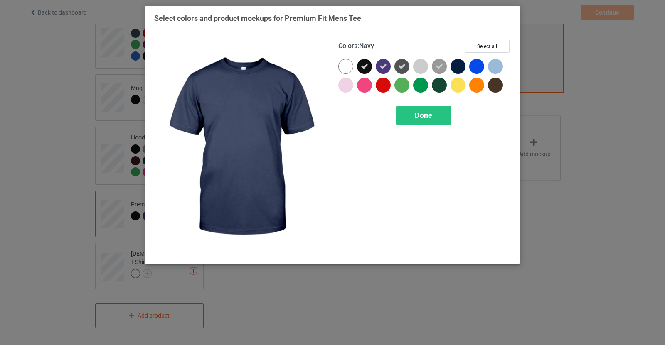
click at [458, 65] on div at bounding box center [457, 66] width 15 height 15
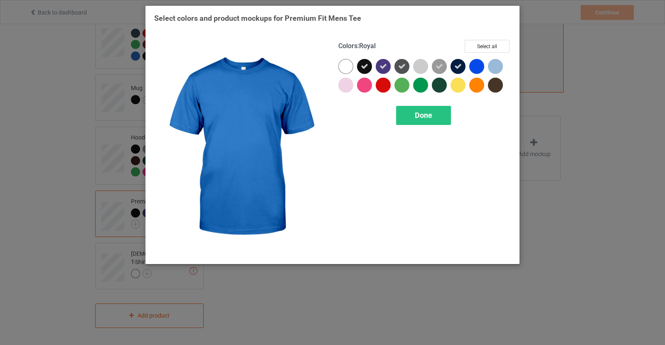
click at [474, 66] on div at bounding box center [476, 66] width 15 height 15
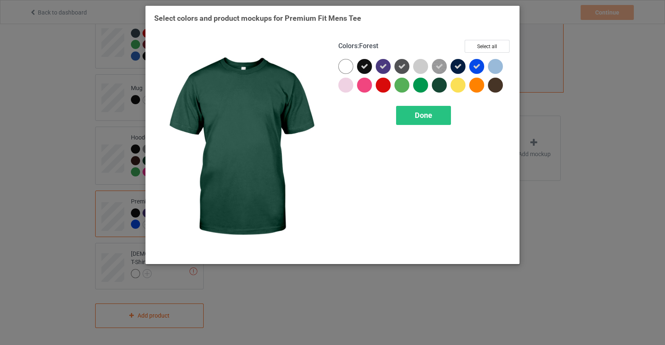
click at [439, 86] on div at bounding box center [439, 85] width 15 height 15
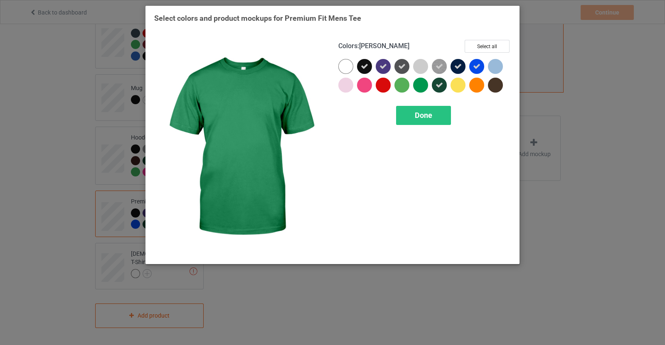
click at [422, 86] on div at bounding box center [420, 85] width 15 height 15
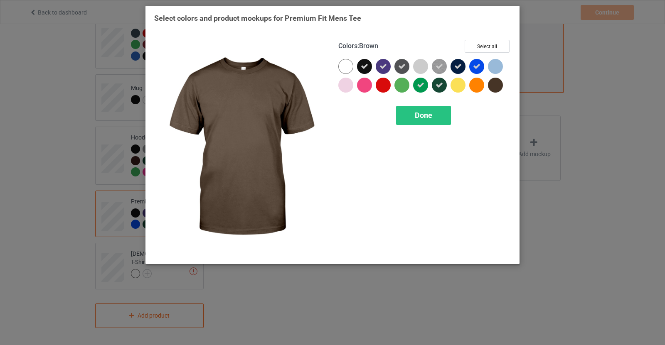
click at [499, 92] on div at bounding box center [497, 87] width 19 height 19
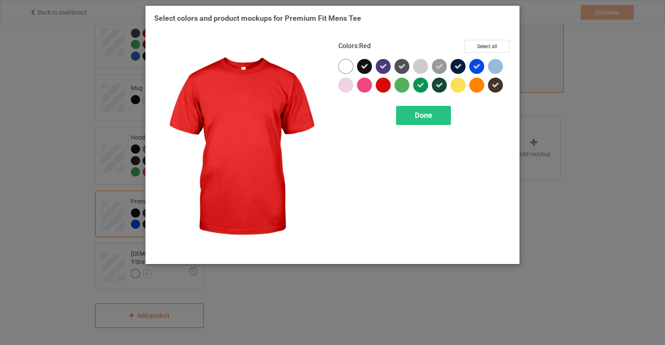
click at [387, 79] on div at bounding box center [383, 85] width 15 height 15
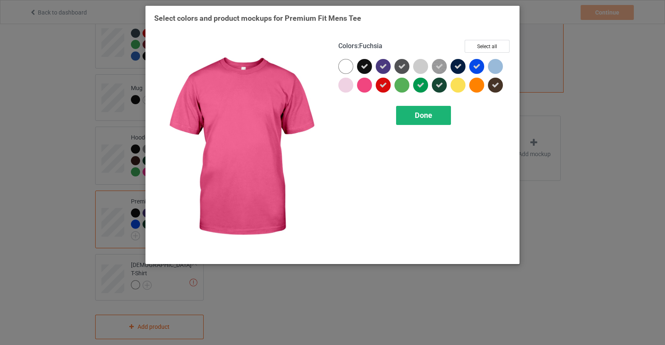
drag, startPoint x: 366, startPoint y: 86, endPoint x: 401, endPoint y: 106, distance: 40.9
click at [366, 86] on div at bounding box center [364, 85] width 15 height 15
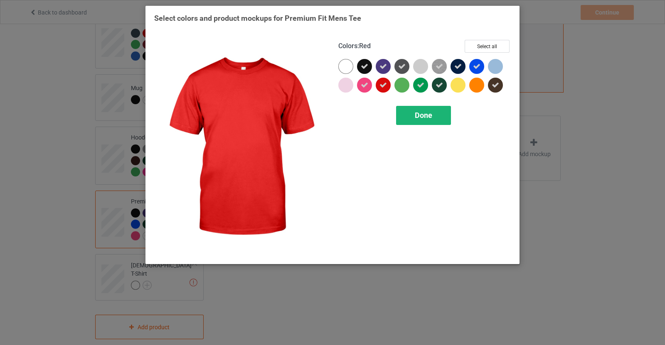
click at [445, 115] on div "Done" at bounding box center [423, 115] width 55 height 19
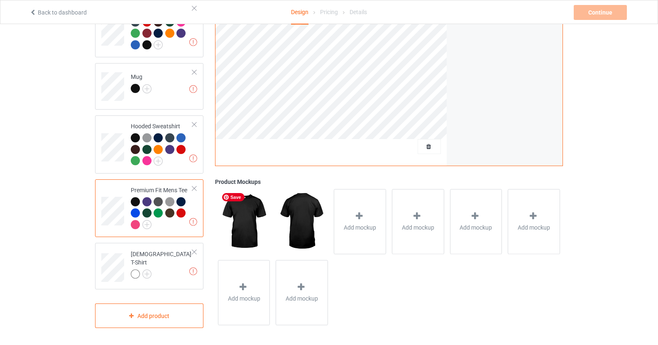
scroll to position [277, 0]
click at [145, 271] on img at bounding box center [146, 273] width 9 height 9
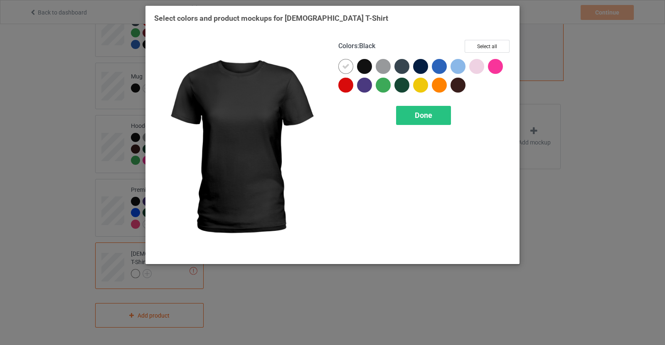
click at [359, 65] on div at bounding box center [364, 66] width 15 height 15
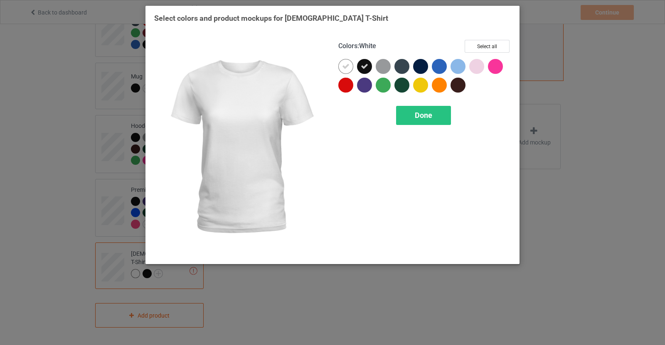
click at [339, 68] on div at bounding box center [345, 66] width 15 height 15
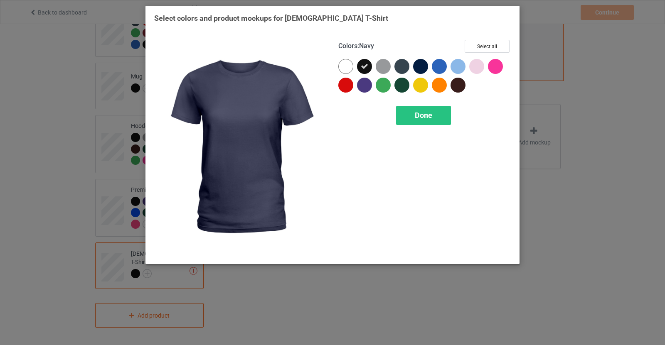
click at [420, 72] on div at bounding box center [420, 66] width 15 height 15
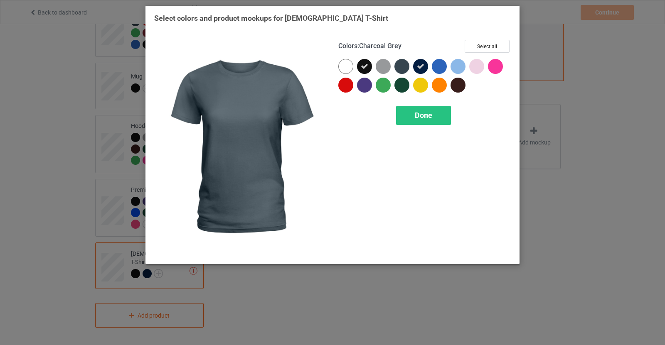
click at [396, 68] on div at bounding box center [401, 66] width 15 height 15
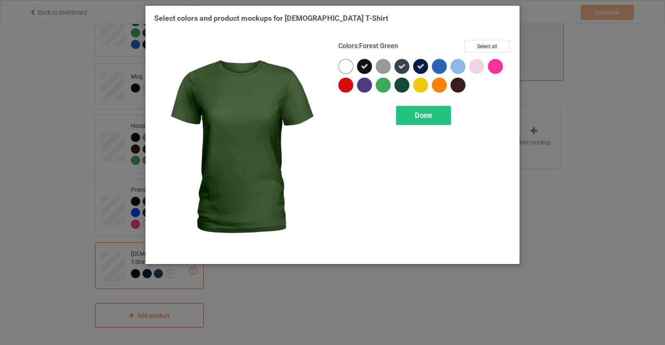
drag, startPoint x: 402, startPoint y: 89, endPoint x: 376, endPoint y: 81, distance: 27.5
click at [402, 89] on div at bounding box center [401, 85] width 15 height 15
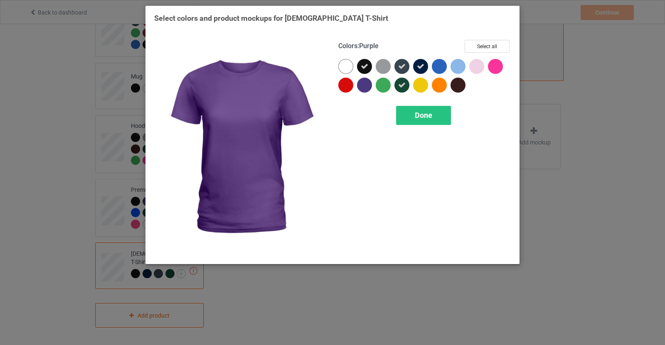
click at [362, 85] on div at bounding box center [364, 85] width 15 height 15
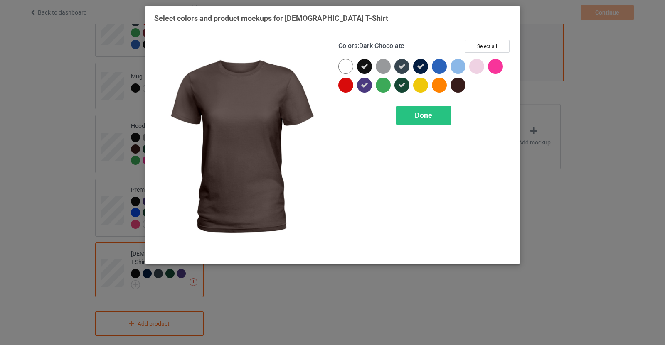
click at [463, 86] on div at bounding box center [457, 85] width 15 height 15
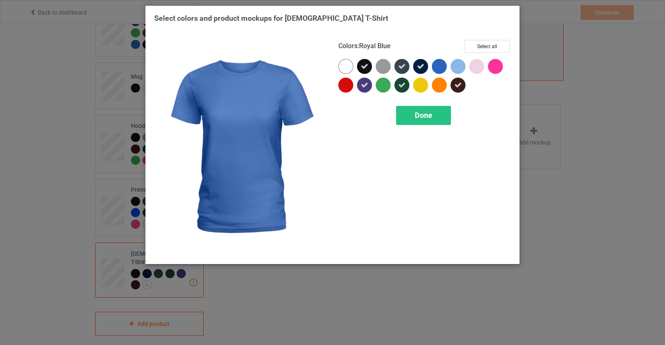
click at [443, 64] on div at bounding box center [439, 66] width 15 height 15
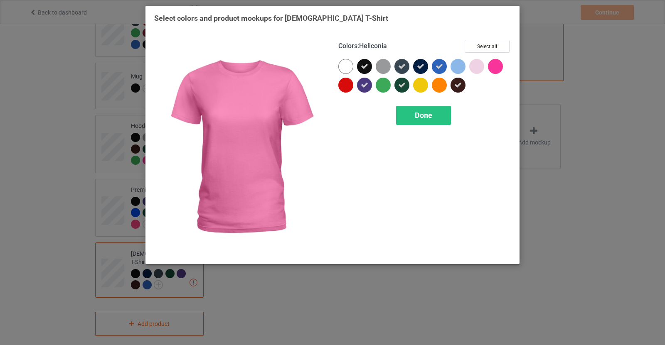
click at [502, 63] on div at bounding box center [497, 68] width 19 height 19
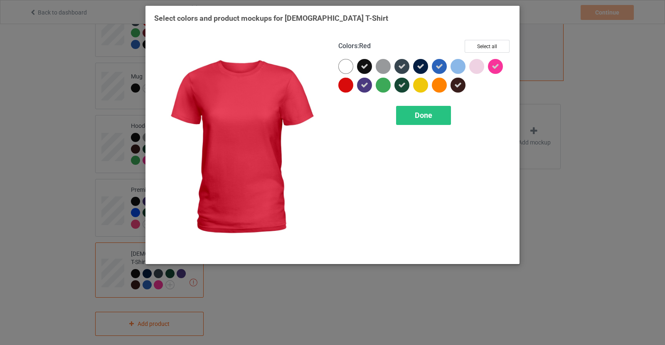
click at [342, 86] on div at bounding box center [345, 85] width 15 height 15
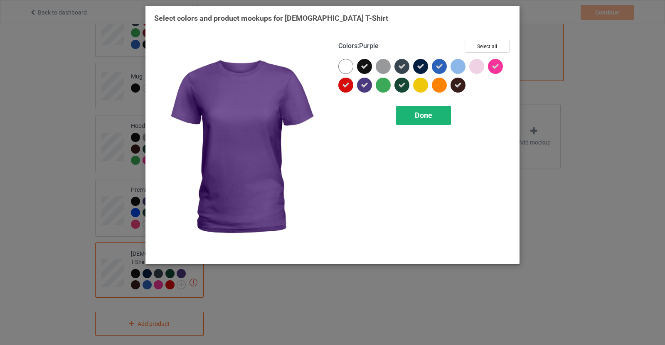
click at [419, 117] on span "Done" at bounding box center [423, 115] width 17 height 9
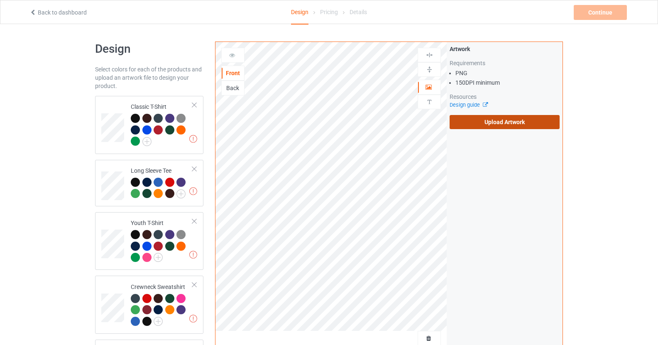
click at [497, 122] on label "Upload Artwork" at bounding box center [505, 122] width 110 height 14
click at [0, 0] on input "Upload Artwork" at bounding box center [0, 0] width 0 height 0
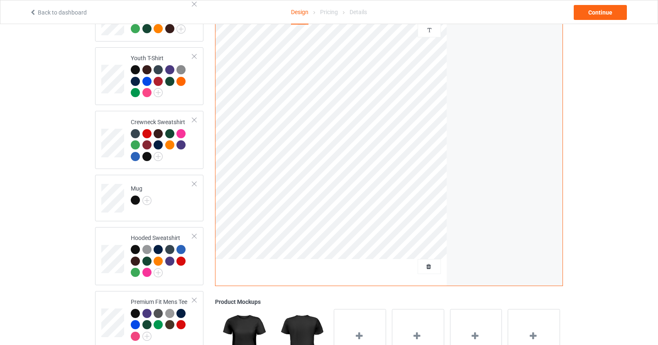
scroll to position [165, 0]
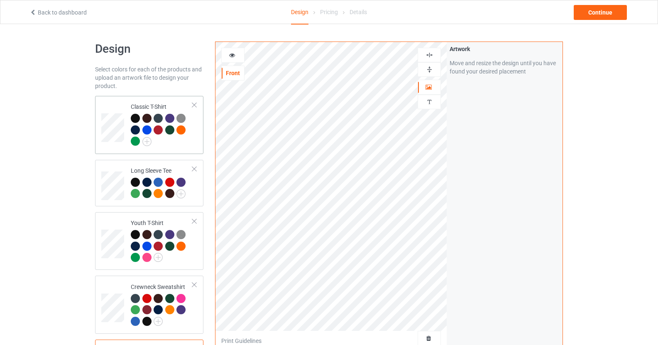
click at [142, 111] on div "Classic T-Shirt" at bounding box center [162, 124] width 62 height 43
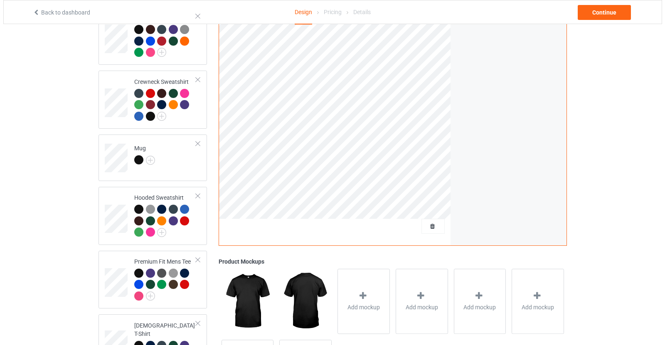
scroll to position [206, 0]
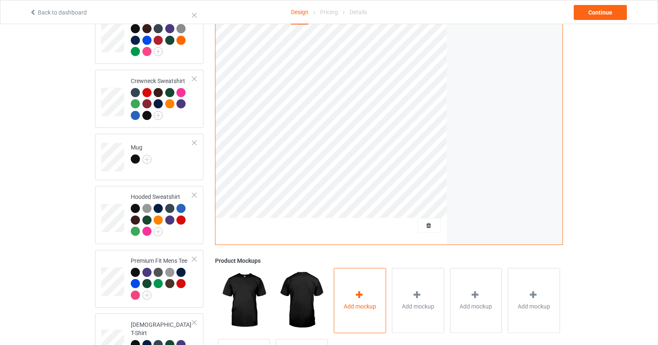
click at [363, 277] on div "Add mockup" at bounding box center [360, 300] width 52 height 65
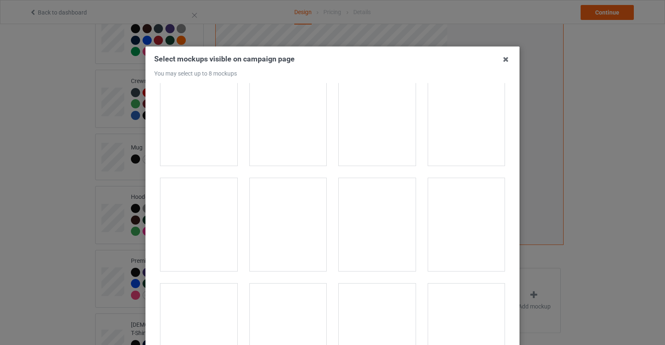
scroll to position [1283, 0]
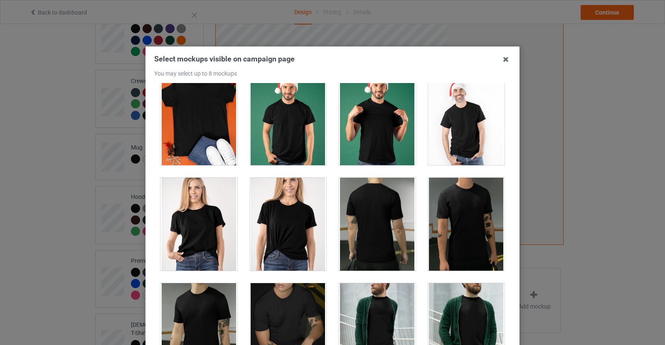
click at [222, 227] on div at bounding box center [198, 224] width 77 height 93
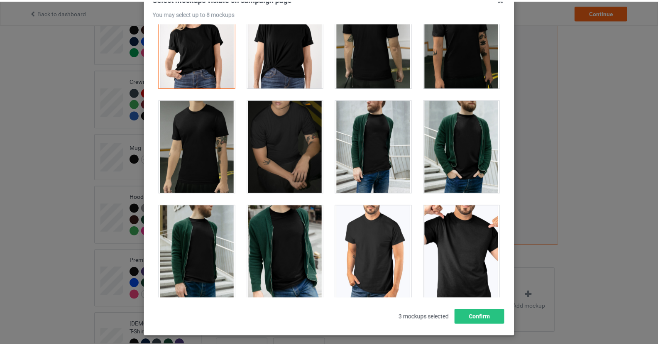
scroll to position [98, 0]
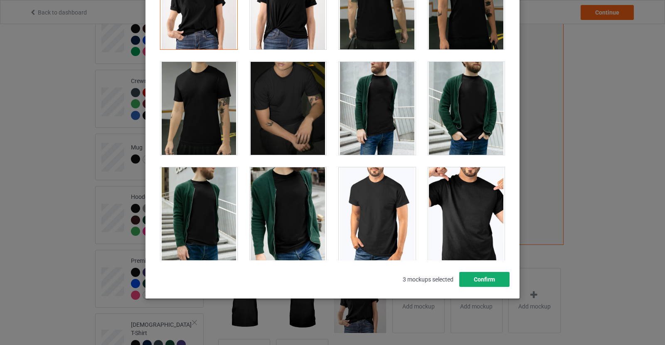
click at [494, 277] on button "Confirm" at bounding box center [484, 279] width 50 height 15
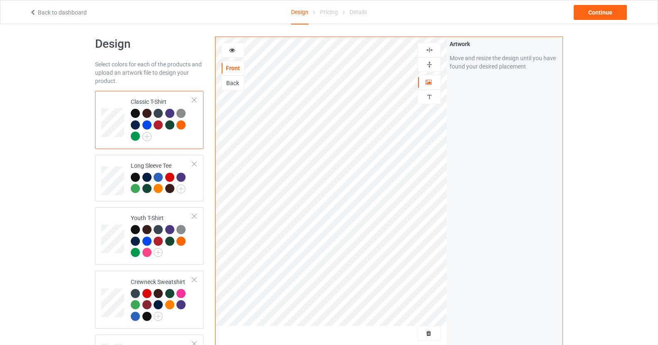
scroll to position [0, 0]
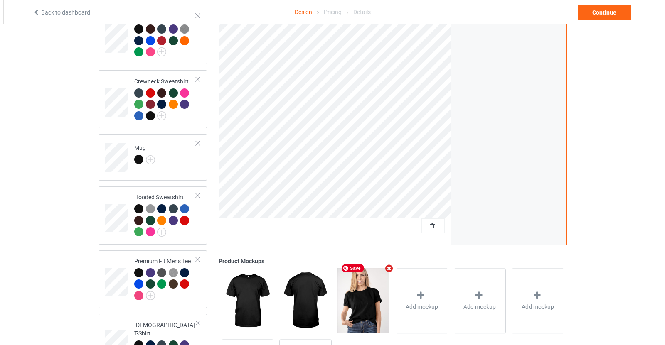
scroll to position [207, 0]
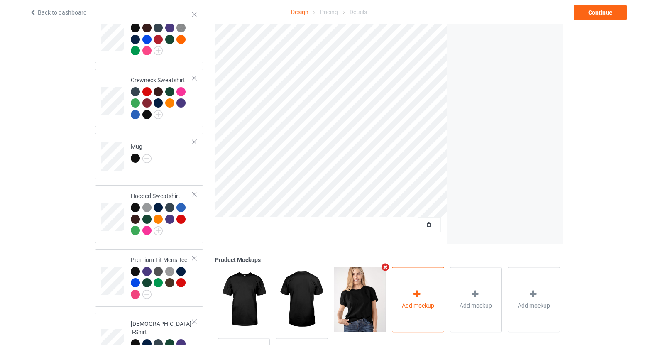
click at [430, 291] on div "Add mockup" at bounding box center [418, 299] width 52 height 65
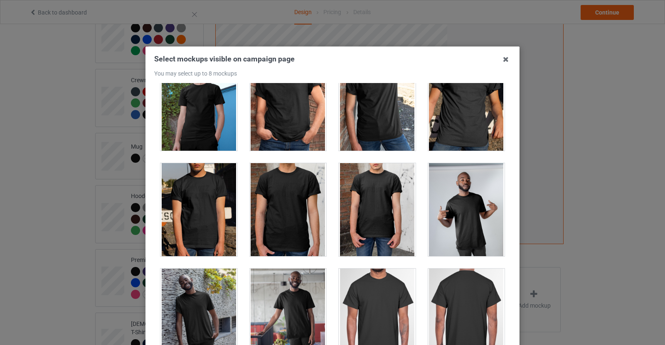
scroll to position [243, 0]
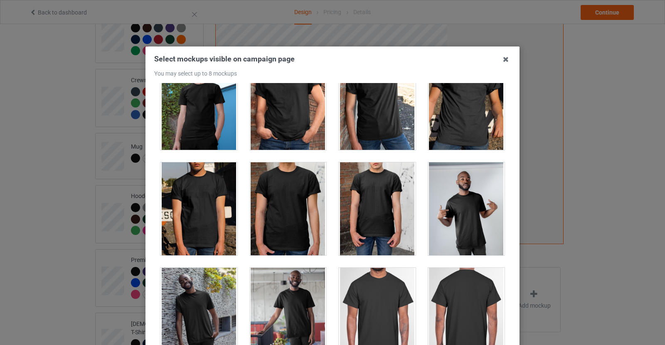
click at [300, 123] on div at bounding box center [288, 103] width 77 height 93
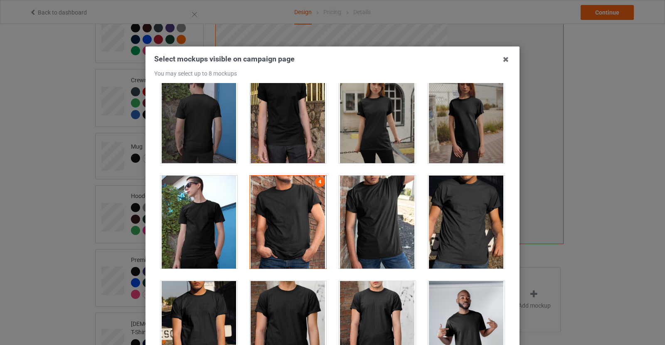
scroll to position [124, 0]
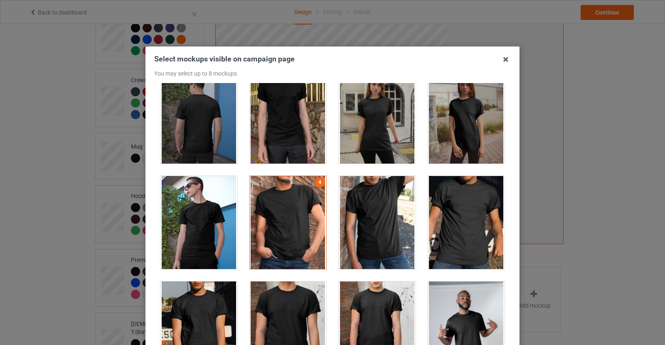
click at [377, 221] on div at bounding box center [377, 222] width 77 height 93
click at [313, 226] on div at bounding box center [288, 222] width 77 height 93
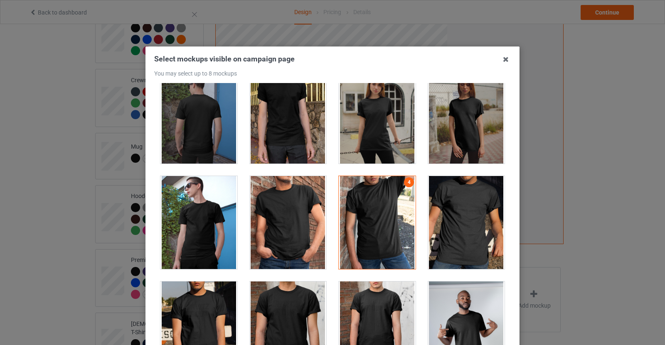
click at [362, 222] on div at bounding box center [377, 222] width 77 height 93
click at [459, 232] on div at bounding box center [466, 222] width 77 height 93
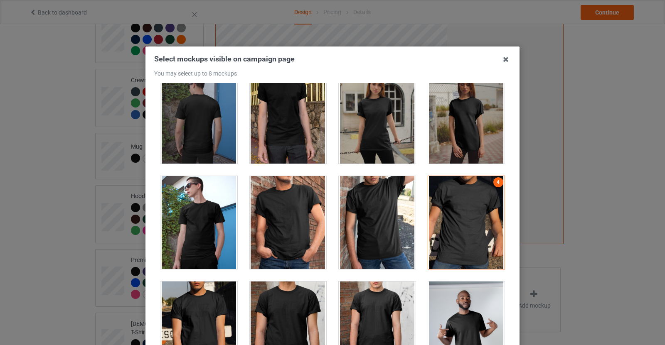
click at [395, 235] on div at bounding box center [377, 222] width 77 height 93
click at [428, 229] on div at bounding box center [466, 222] width 77 height 93
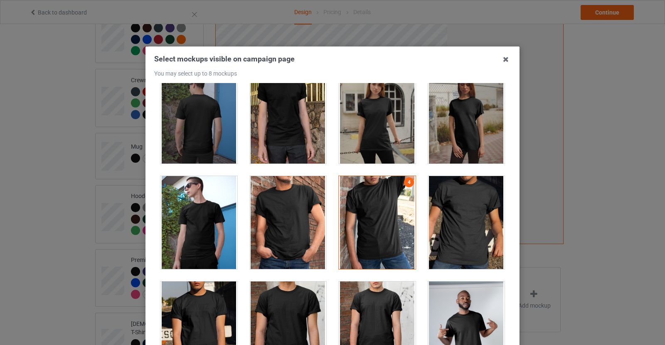
click at [348, 214] on div at bounding box center [377, 222] width 77 height 93
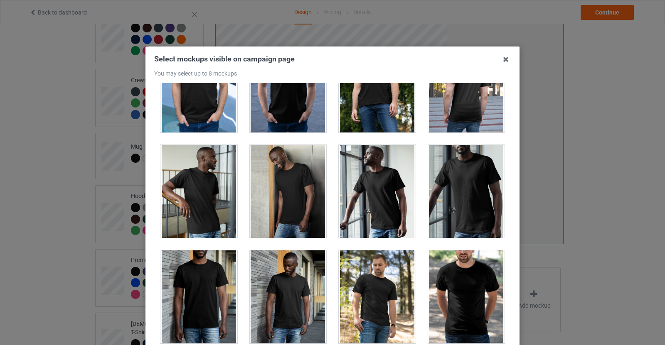
scroll to position [789, 0]
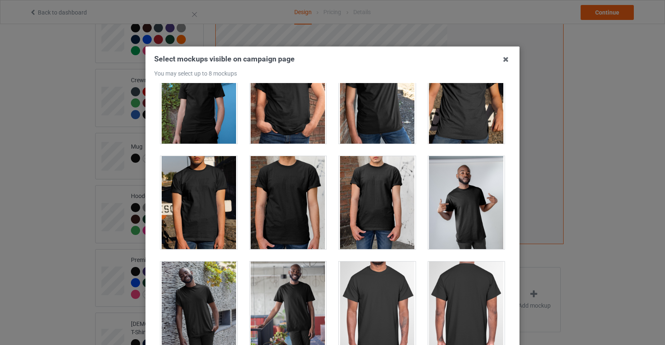
click at [286, 196] on div at bounding box center [288, 202] width 77 height 93
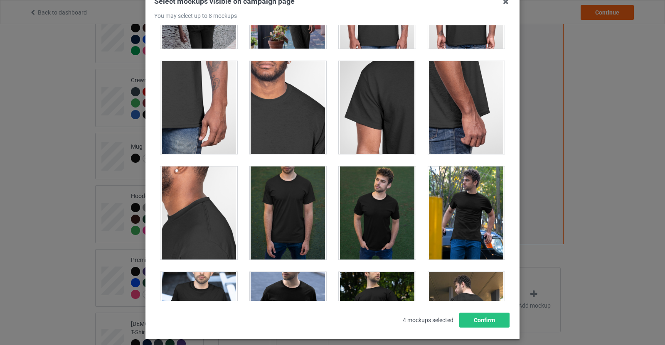
scroll to position [98, 0]
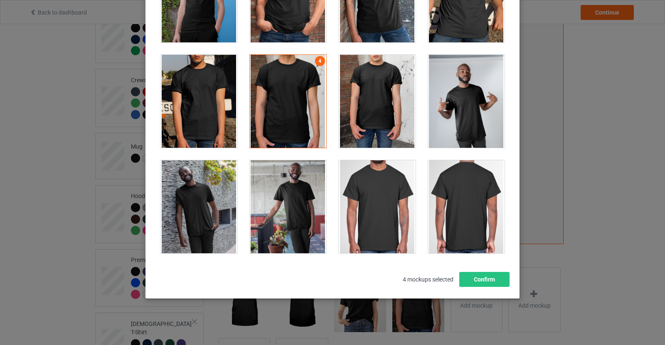
click at [283, 108] on div at bounding box center [288, 101] width 77 height 93
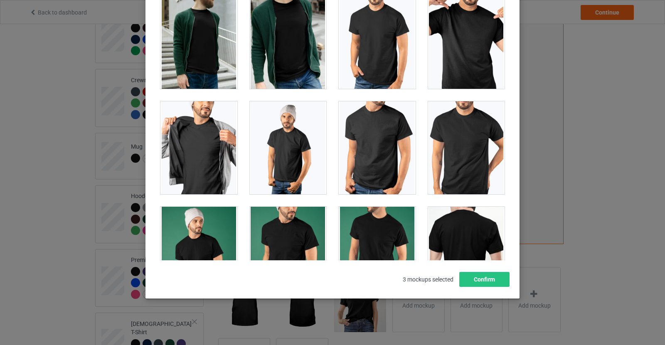
click at [479, 129] on div at bounding box center [466, 147] width 77 height 93
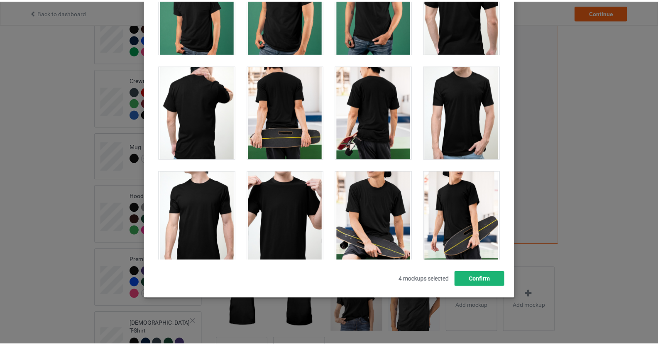
scroll to position [1825, 0]
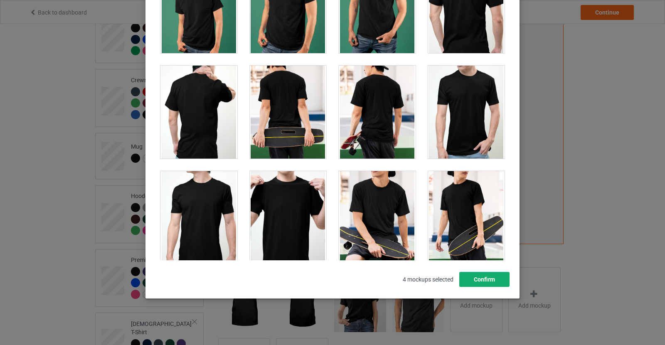
click at [491, 273] on button "Confirm" at bounding box center [484, 279] width 50 height 15
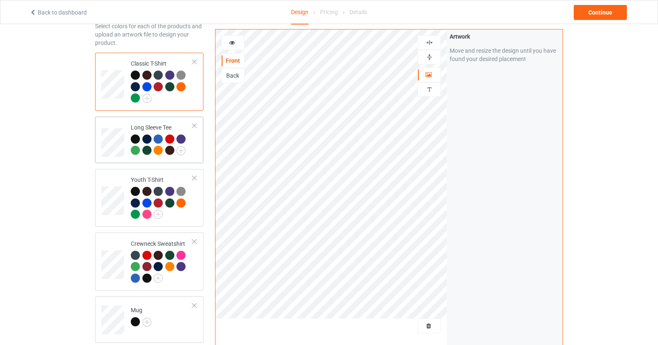
scroll to position [43, 0]
click at [118, 122] on td at bounding box center [113, 140] width 25 height 40
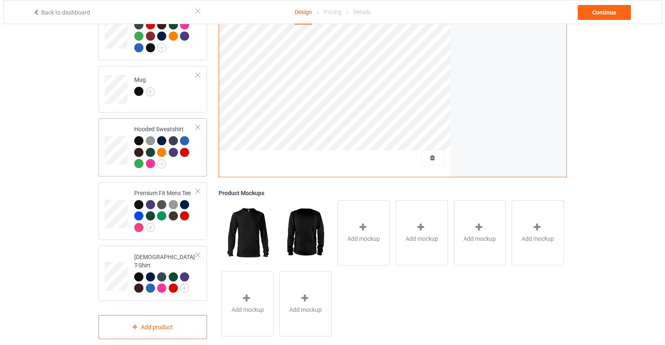
scroll to position [277, 0]
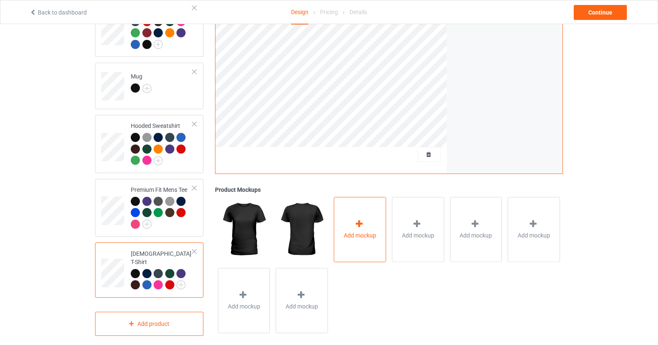
click at [373, 209] on div "Add mockup" at bounding box center [360, 229] width 52 height 65
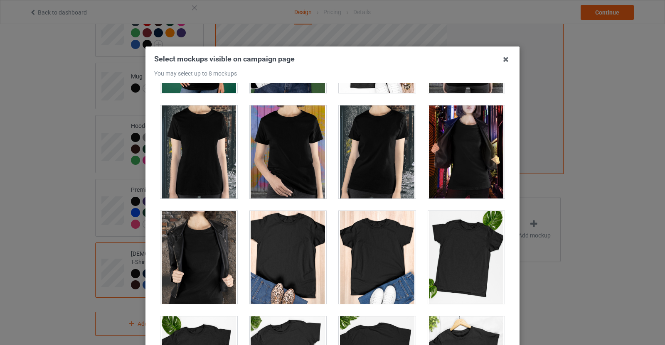
scroll to position [1038, 0]
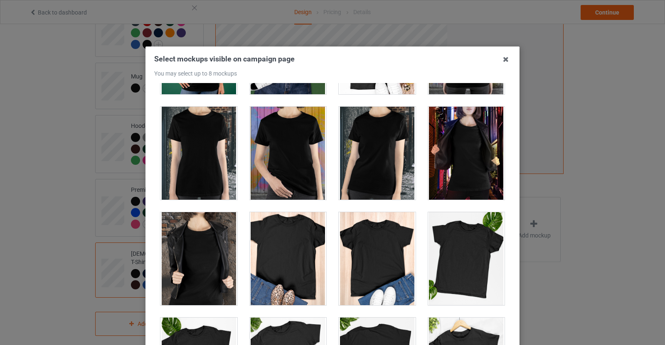
click at [214, 240] on div at bounding box center [198, 258] width 77 height 93
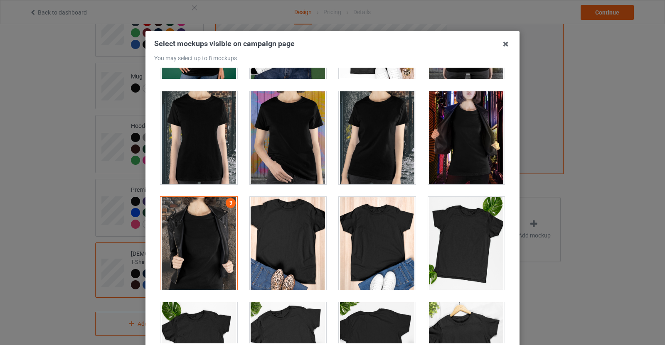
scroll to position [98, 0]
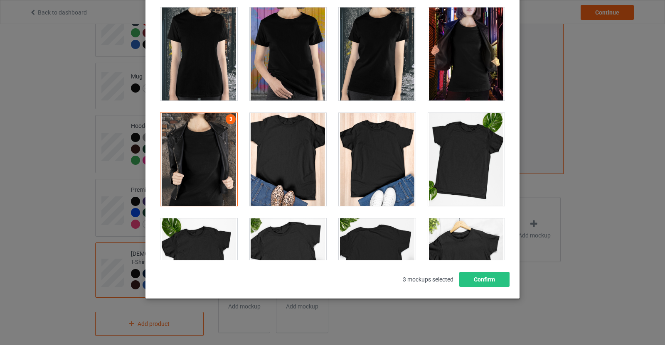
click at [219, 161] on div at bounding box center [198, 159] width 77 height 93
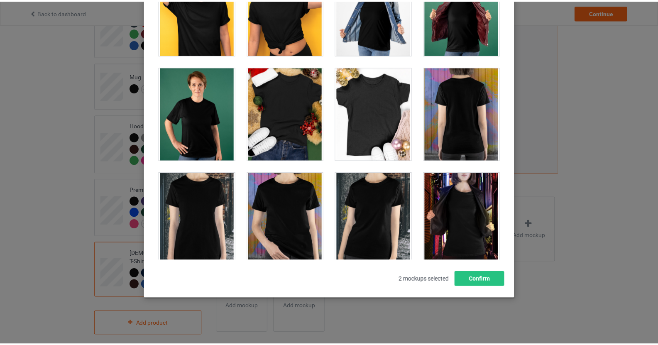
scroll to position [873, 0]
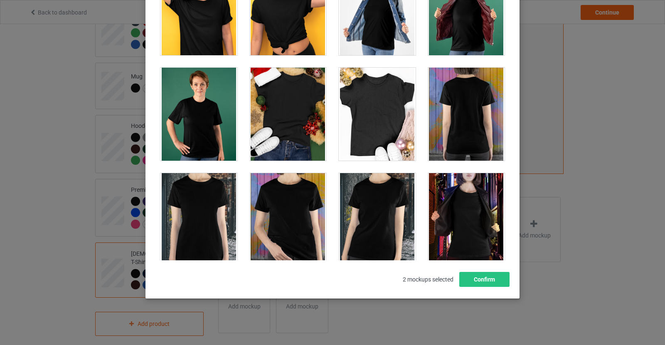
click at [216, 199] on div at bounding box center [198, 219] width 77 height 93
click at [504, 285] on button "Confirm" at bounding box center [484, 279] width 50 height 15
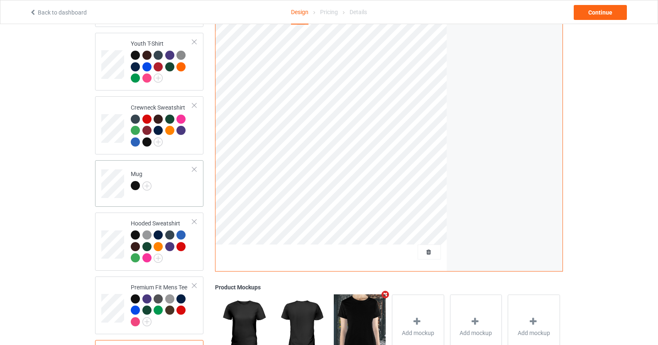
click at [174, 187] on td "Mug" at bounding box center [161, 181] width 71 height 34
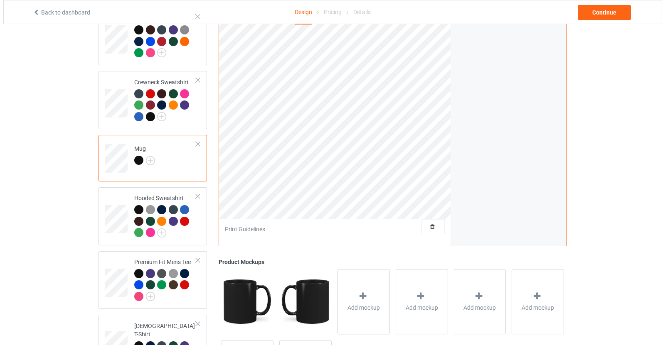
scroll to position [277, 0]
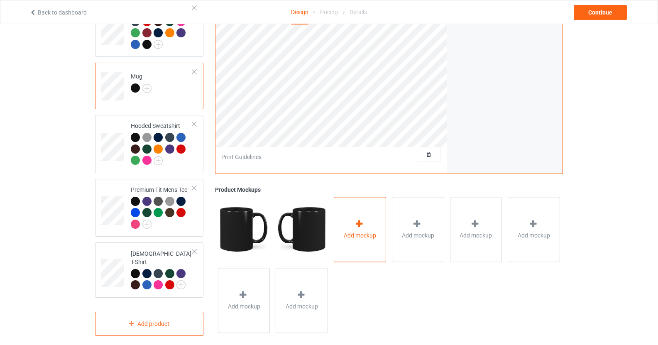
click at [373, 197] on div "Add mockup" at bounding box center [360, 229] width 52 height 65
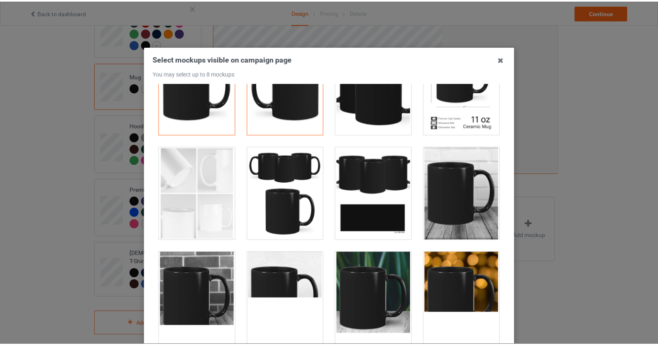
scroll to position [0, 0]
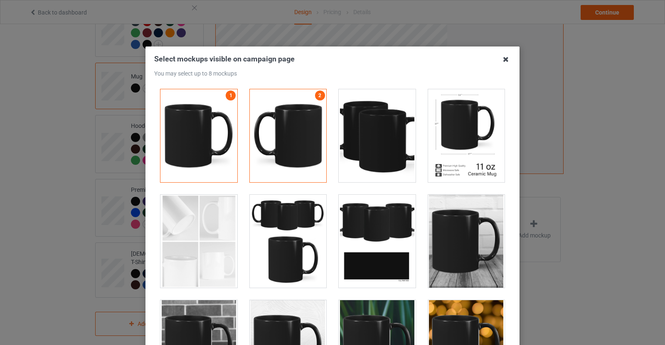
click at [503, 57] on icon at bounding box center [505, 59] width 13 height 13
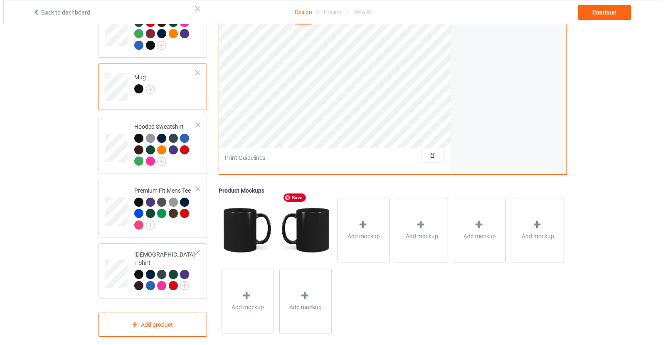
scroll to position [277, 0]
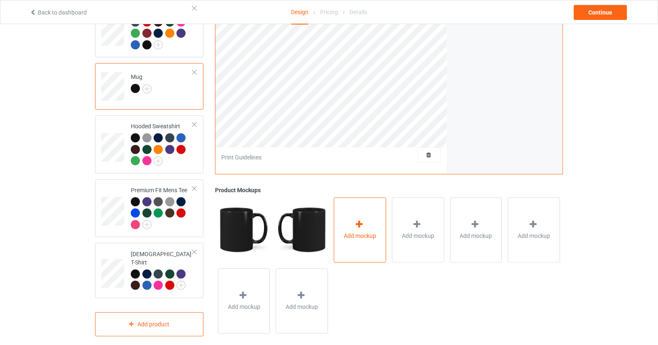
click at [357, 211] on div "Add mockup" at bounding box center [360, 229] width 52 height 65
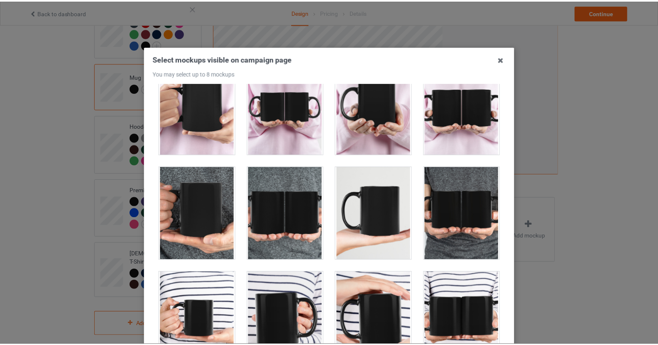
scroll to position [872, 0]
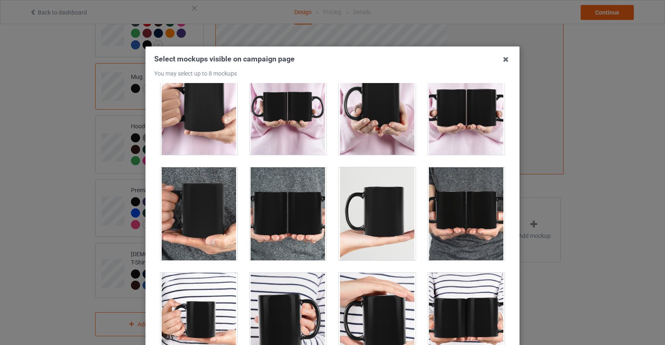
click at [620, 224] on div "Select mockups visible on campaign page You may select up to 8 mockups 1 2 2 mo…" at bounding box center [332, 172] width 665 height 345
click at [504, 59] on icon at bounding box center [505, 59] width 13 height 13
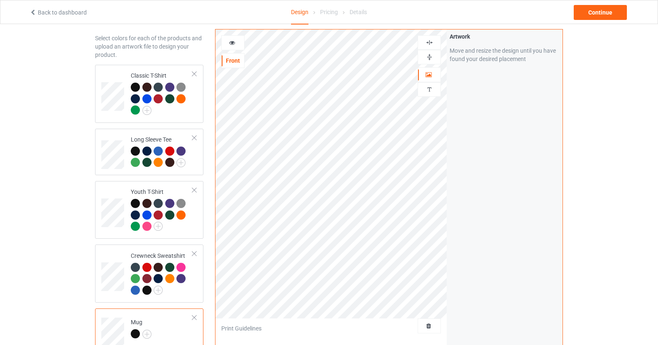
scroll to position [0, 0]
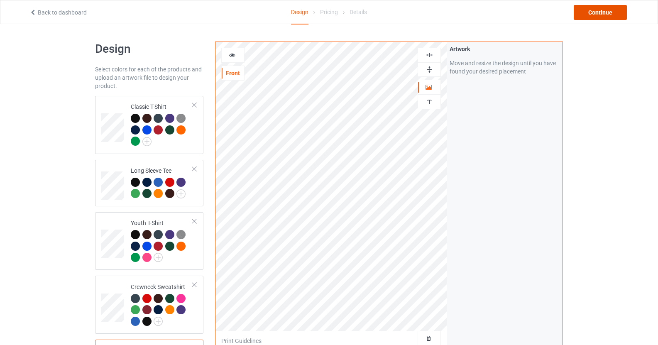
click at [607, 9] on div "Continue" at bounding box center [600, 12] width 53 height 15
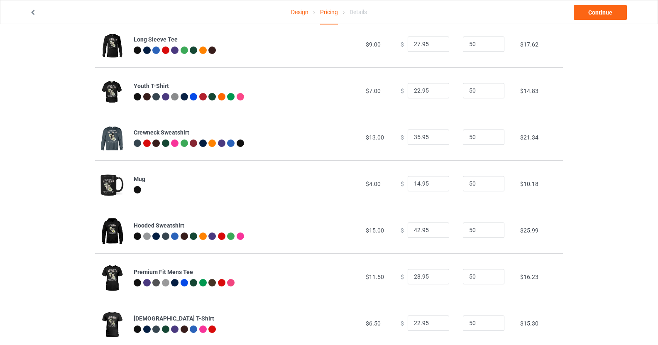
scroll to position [126, 0]
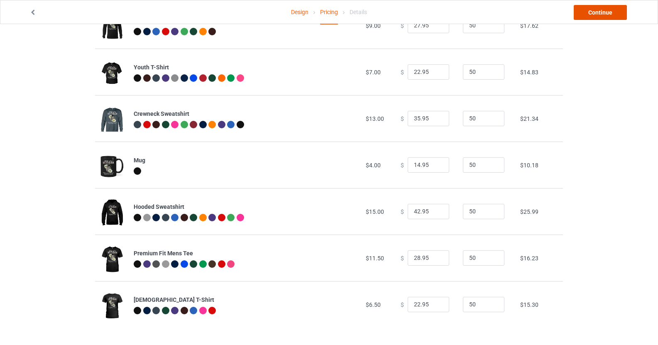
click at [608, 10] on link "Continue" at bounding box center [600, 12] width 53 height 15
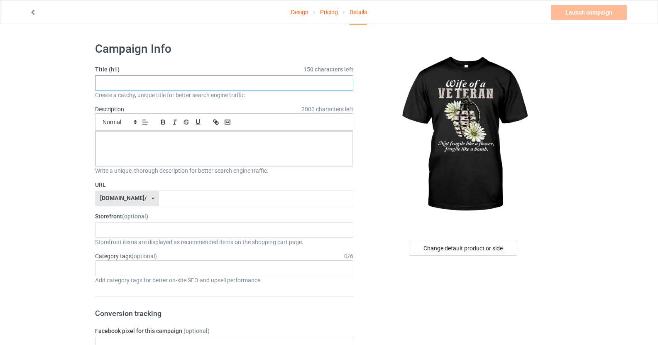
click at [236, 76] on input "text" at bounding box center [224, 83] width 258 height 16
type input "Ư"
type input "Wife Of Veteran"
click at [148, 151] on div at bounding box center [225, 148] width 258 height 35
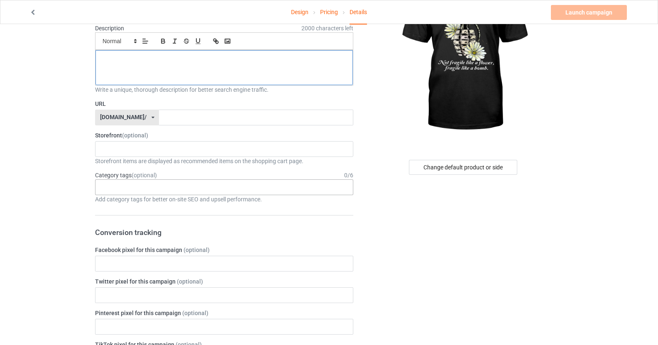
scroll to position [42, 0]
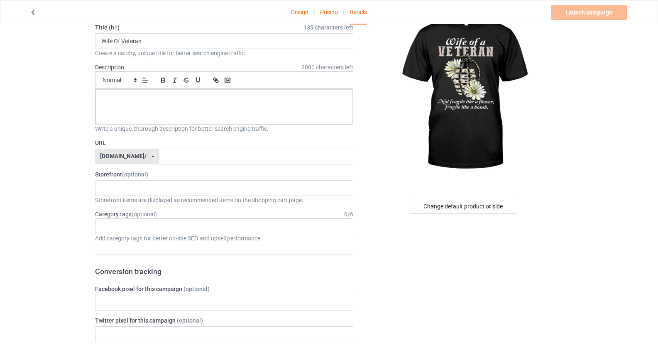
click at [147, 156] on div "familyiseverything.gift/" at bounding box center [123, 156] width 47 height 6
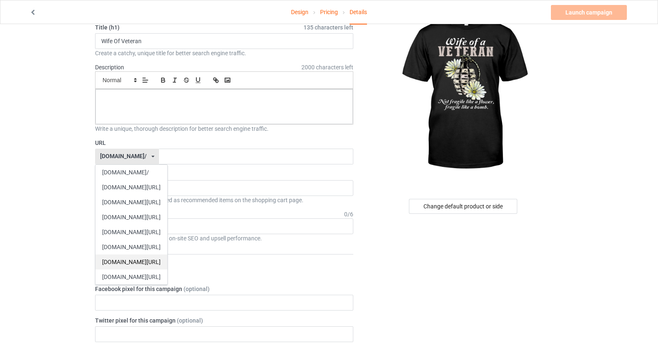
click at [138, 264] on div "thefamilything.com/" at bounding box center [132, 262] width 72 height 15
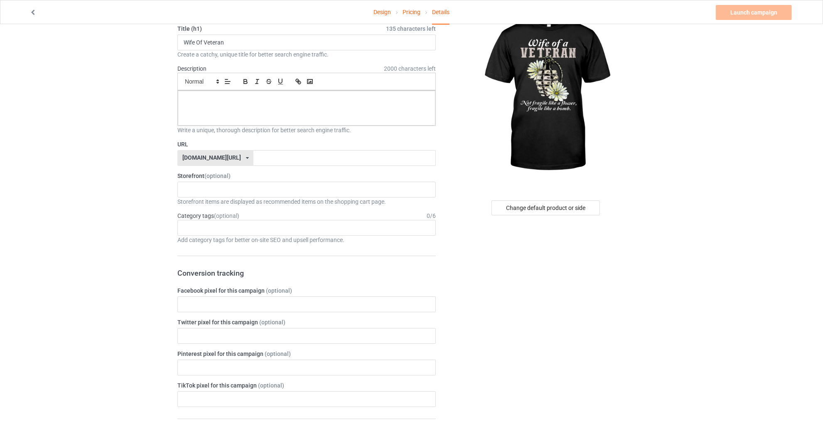
scroll to position [0, 0]
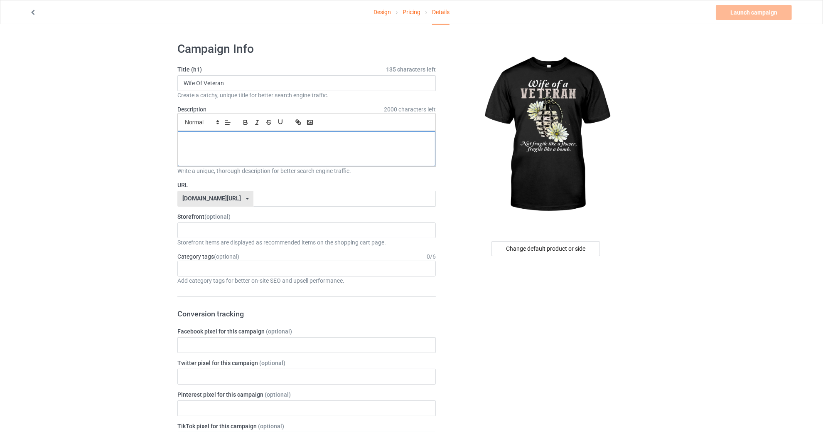
click at [280, 144] on div at bounding box center [307, 148] width 258 height 35
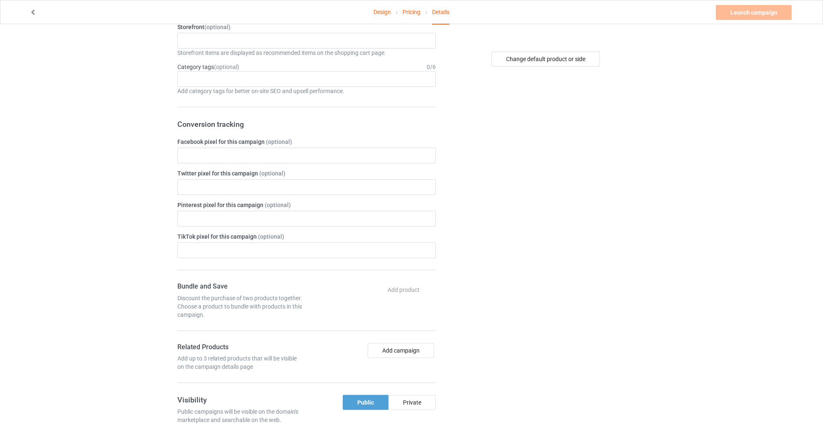
scroll to position [138, 0]
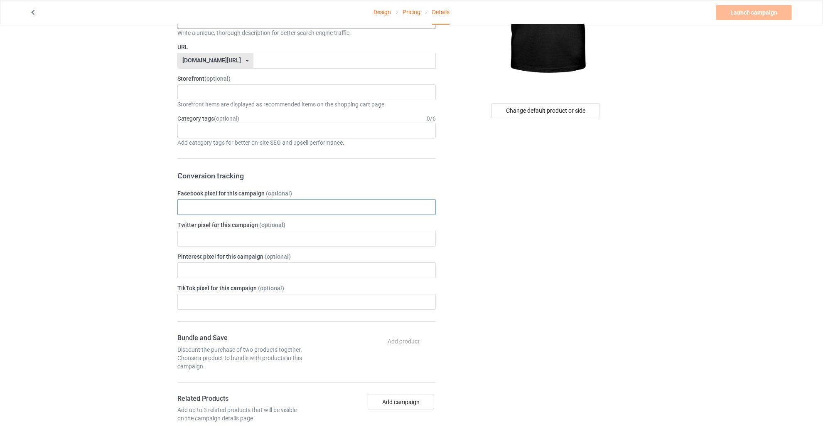
click at [271, 212] on input "text" at bounding box center [306, 207] width 258 height 16
click at [147, 216] on div "Design Pricing Details Launch campaign Please enter campaign URL Campaign Info …" at bounding box center [411, 316] width 823 height 861
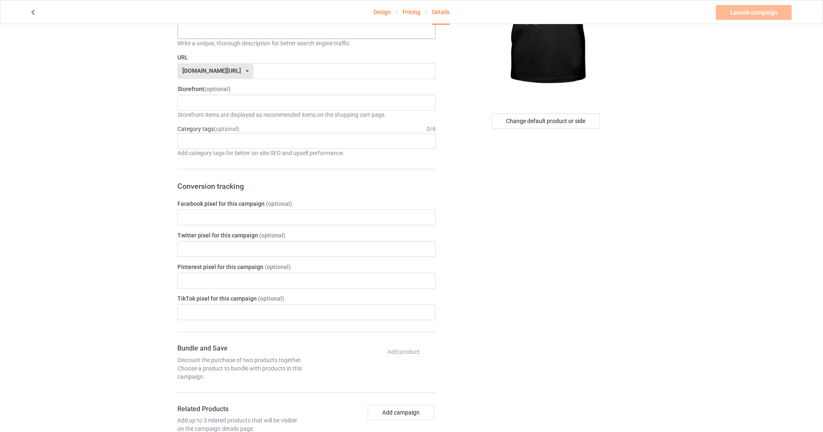
scroll to position [0, 0]
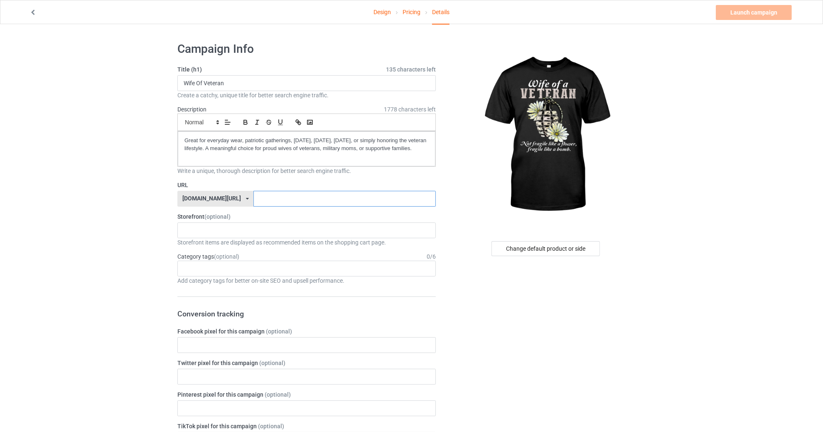
click at [331, 191] on input "text" at bounding box center [344, 199] width 182 height 16
type input "veteran-wife"
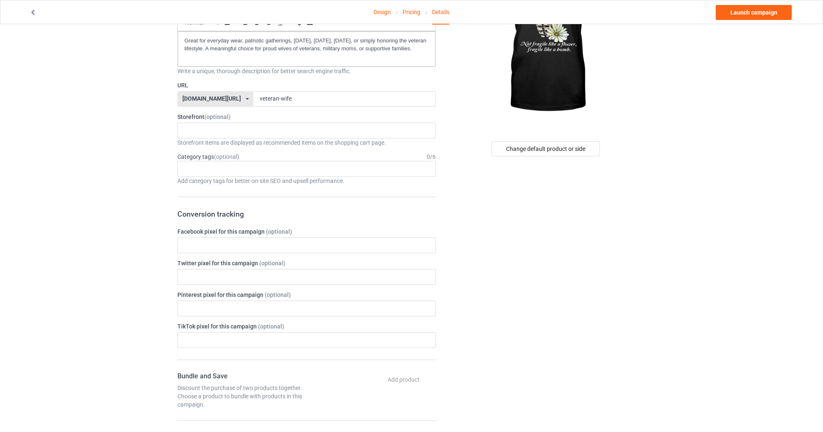
scroll to position [103, 0]
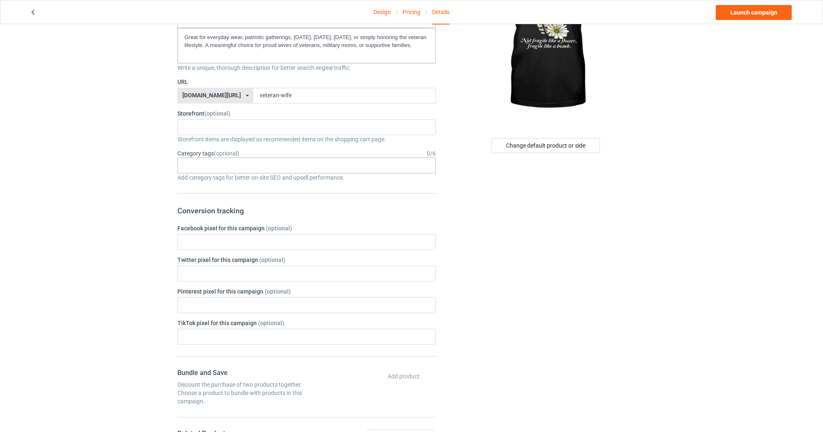
click at [324, 160] on div "Age > 1-19 > 1 Age > 1-12 Months > 1 Month Age > 1-12 Months Age > 1-19 Age > 1…" at bounding box center [306, 165] width 258 height 16
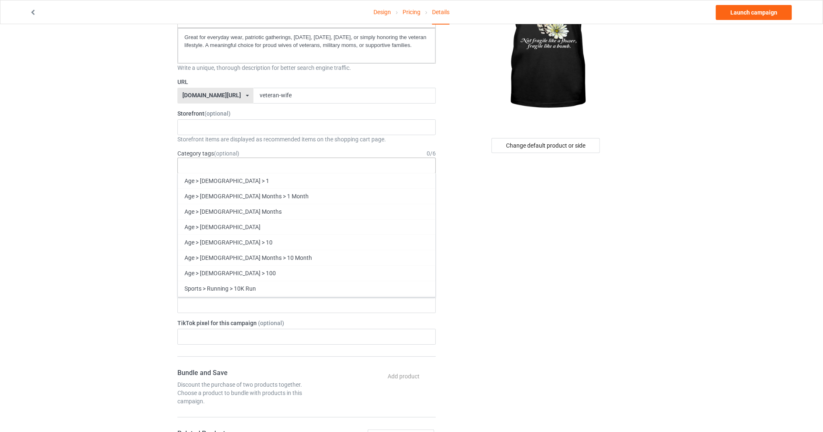
click at [319, 165] on div "Age > 1-19 > 1 Age > 1-12 Months > 1 Month Age > 1-12 Months Age > 1-19 Age > 1…" at bounding box center [306, 165] width 258 height 16
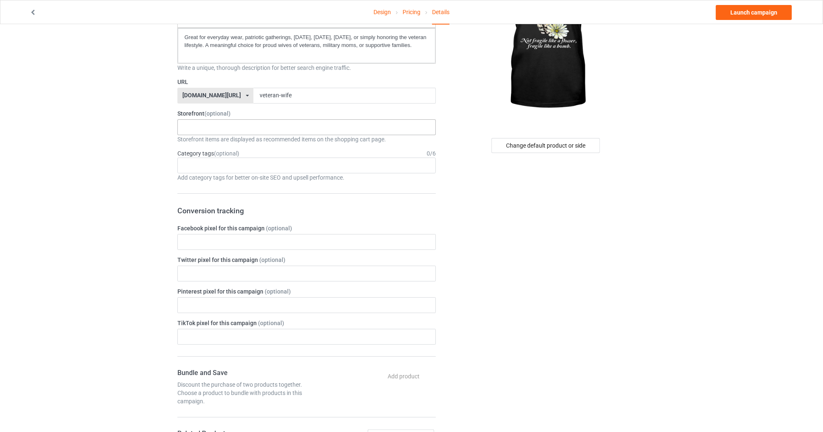
click at [258, 119] on div "No result found" at bounding box center [306, 127] width 258 height 16
click at [255, 123] on div "No result found" at bounding box center [306, 127] width 258 height 16
type input "V"
type input "Ư"
type input "U"
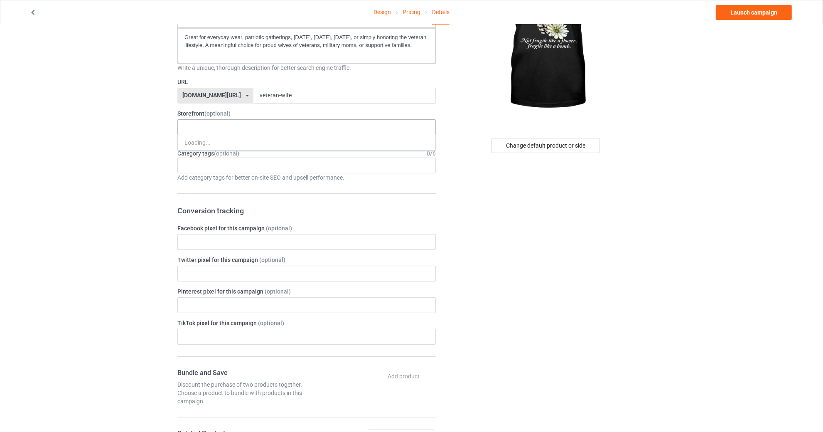
type input "Ư"
type input "Wife"
click at [204, 169] on div "Age > 1-19 > 1 Age > 1-12 Months > 1 Month Age > 1-12 Months Age > 1-19 Age > 1…" at bounding box center [306, 165] width 258 height 16
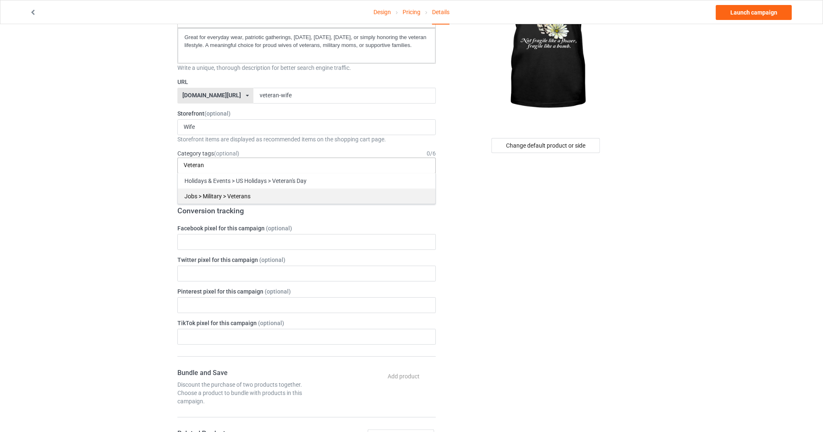
type input "Veteran"
click at [233, 194] on div "Jobs > Military > Veterans" at bounding box center [307, 195] width 258 height 15
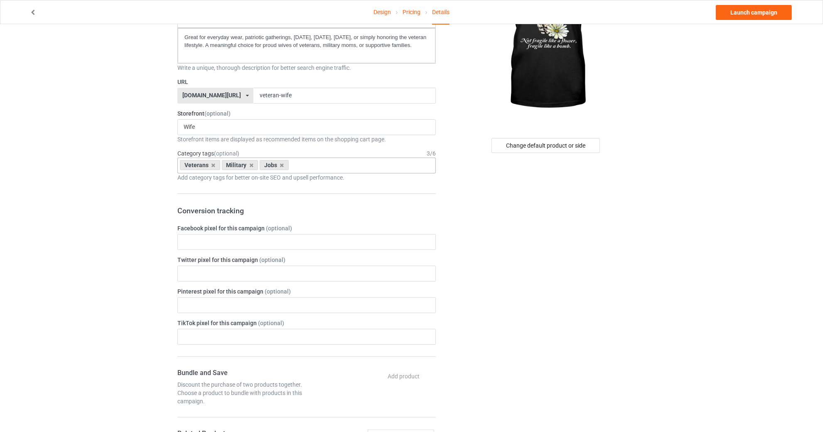
click at [93, 219] on div "Design Pricing Details Launch campaign Campaign Info Title (h1) 135 characters …" at bounding box center [411, 351] width 823 height 861
drag, startPoint x: 342, startPoint y: 163, endPoint x: 341, endPoint y: 172, distance: 8.8
click at [340, 163] on div "Veterans Military Jobs Age > 1-19 > 1 Age > 1-12 Months > 1 Month Age > 1-12 Mo…" at bounding box center [306, 165] width 258 height 16
type input "Wife"
click at [301, 177] on div "Family & Relationships > Relationship > Wife" at bounding box center [307, 180] width 258 height 15
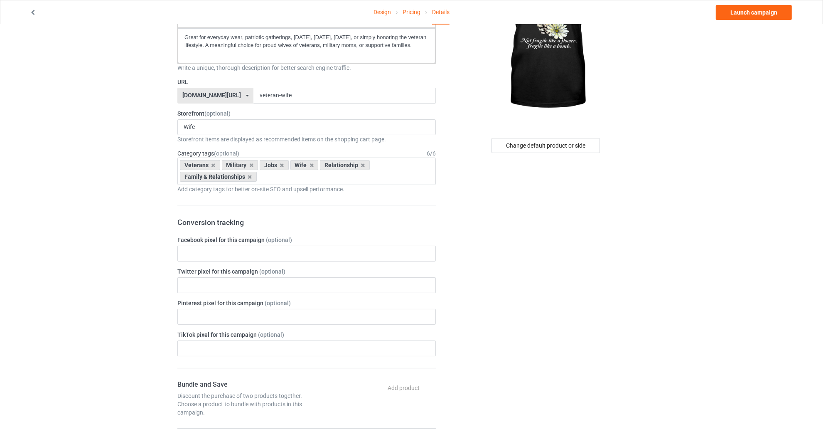
click at [97, 192] on div "Design Pricing Details Launch campaign Campaign Info Title (h1) 135 characters …" at bounding box center [411, 357] width 823 height 873
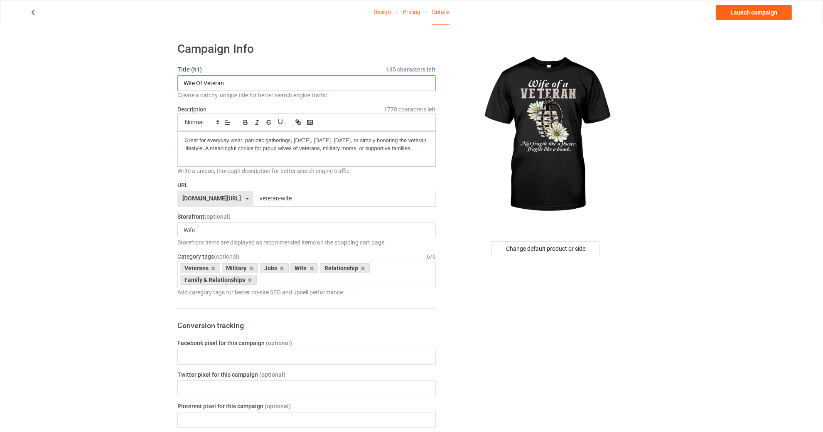
click at [405, 80] on input "Wife Of Veteran" at bounding box center [306, 83] width 258 height 16
click at [395, 159] on div "Great for everyday wear, patriotic gatherings, Memorial Day, Veterans Day, Inde…" at bounding box center [307, 148] width 258 height 35
click at [664, 12] on link "Launch campaign" at bounding box center [754, 12] width 76 height 15
